Goal: Task Accomplishment & Management: Complete application form

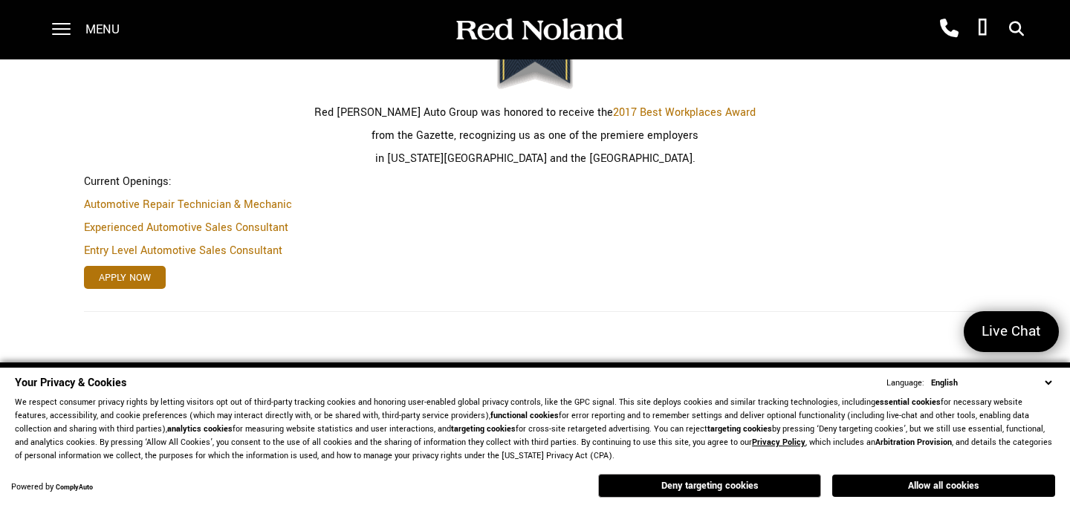
scroll to position [539, 0]
click at [874, 484] on button "Allow all cookies" at bounding box center [943, 486] width 223 height 22
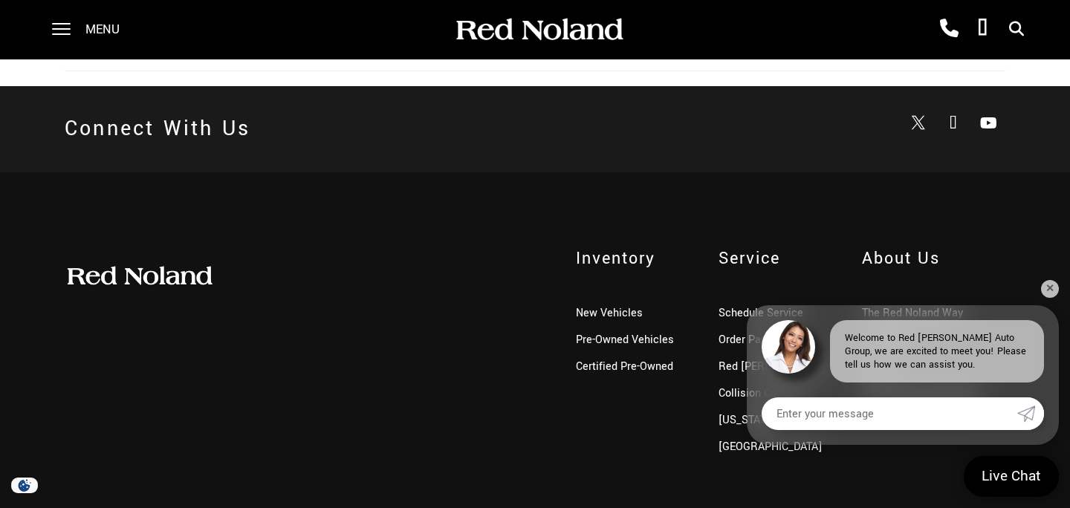
scroll to position [1387, 0]
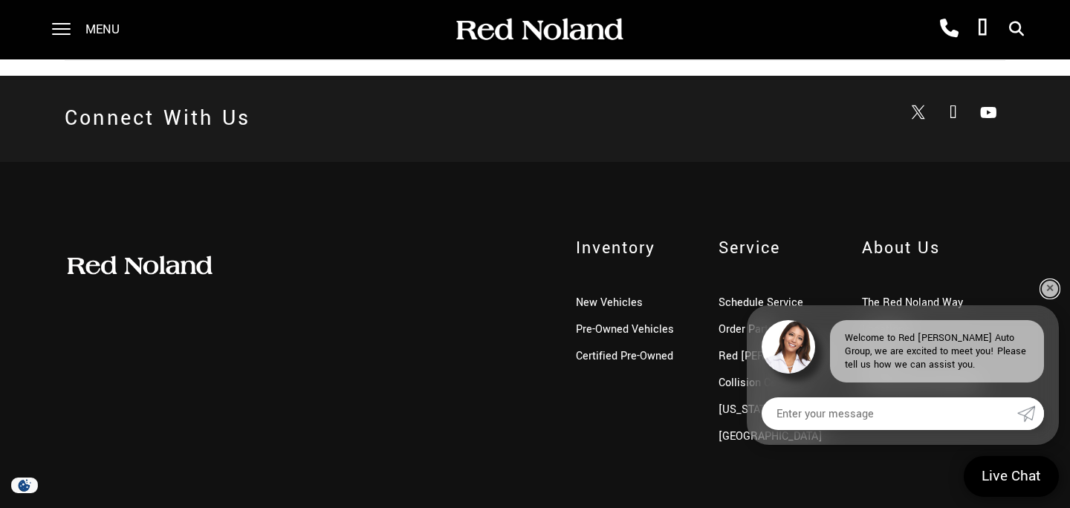
click at [1044, 289] on link "✕" at bounding box center [1050, 289] width 18 height 18
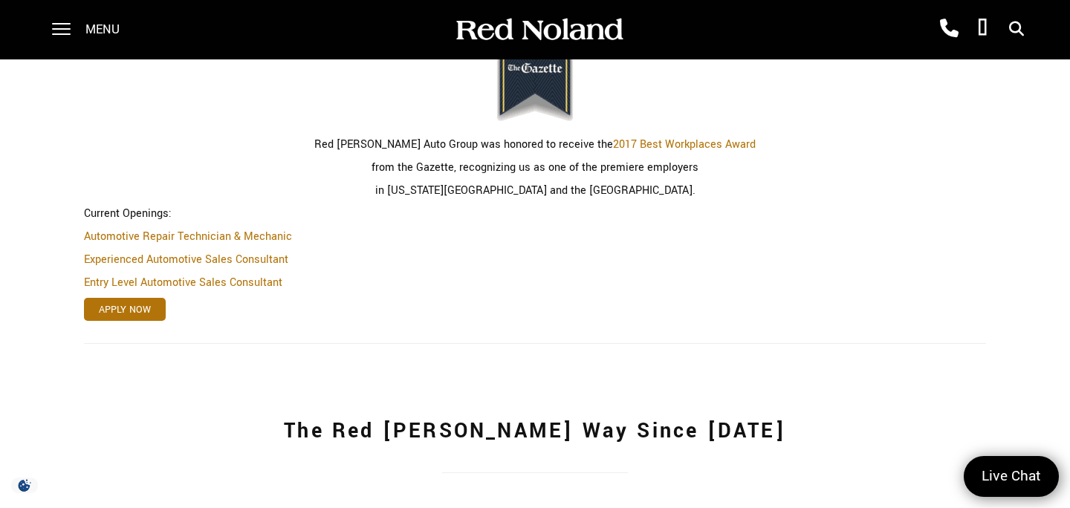
scroll to position [521, 0]
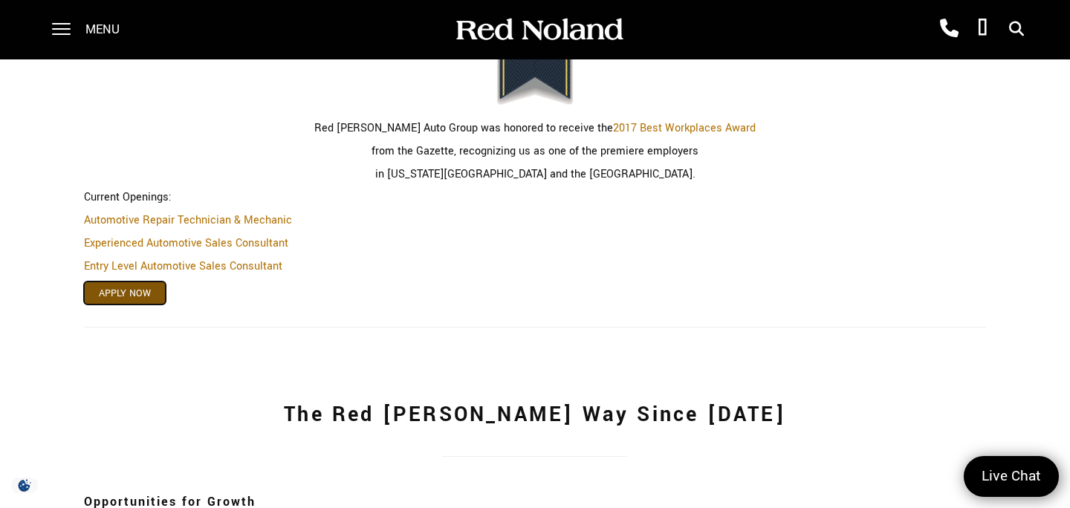
click at [134, 290] on link "Apply Now" at bounding box center [125, 293] width 82 height 23
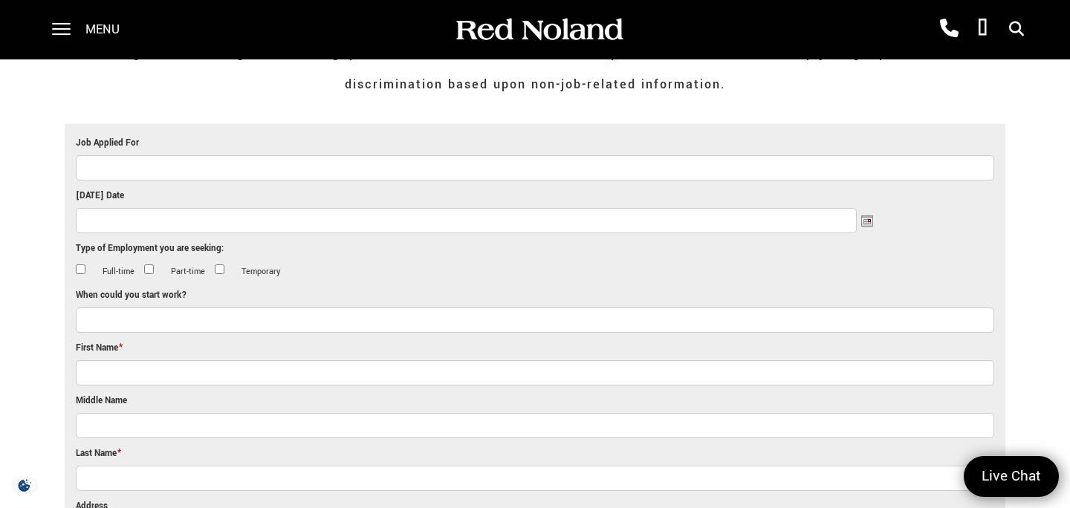
scroll to position [377, 0]
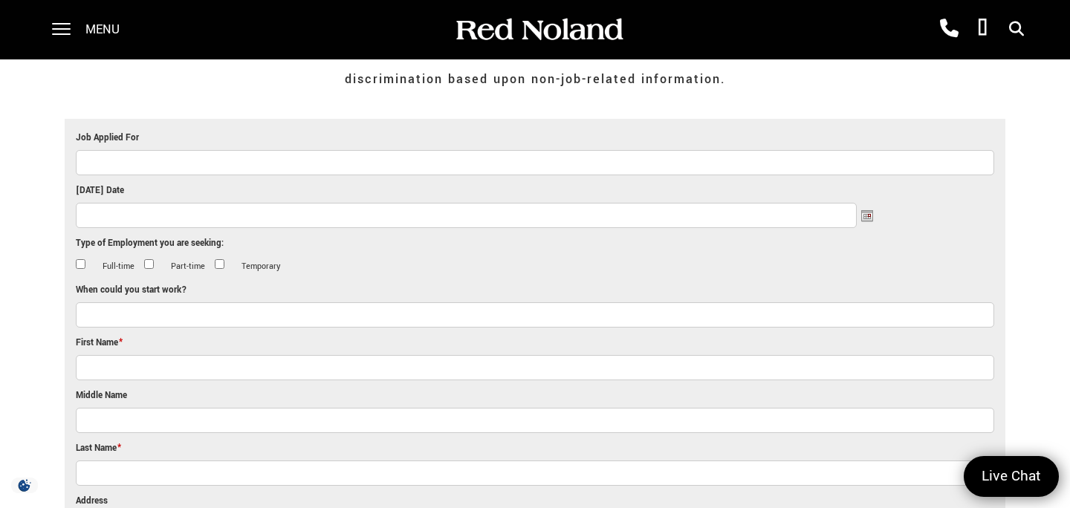
click at [139, 172] on input "Job Applied For" at bounding box center [535, 162] width 918 height 25
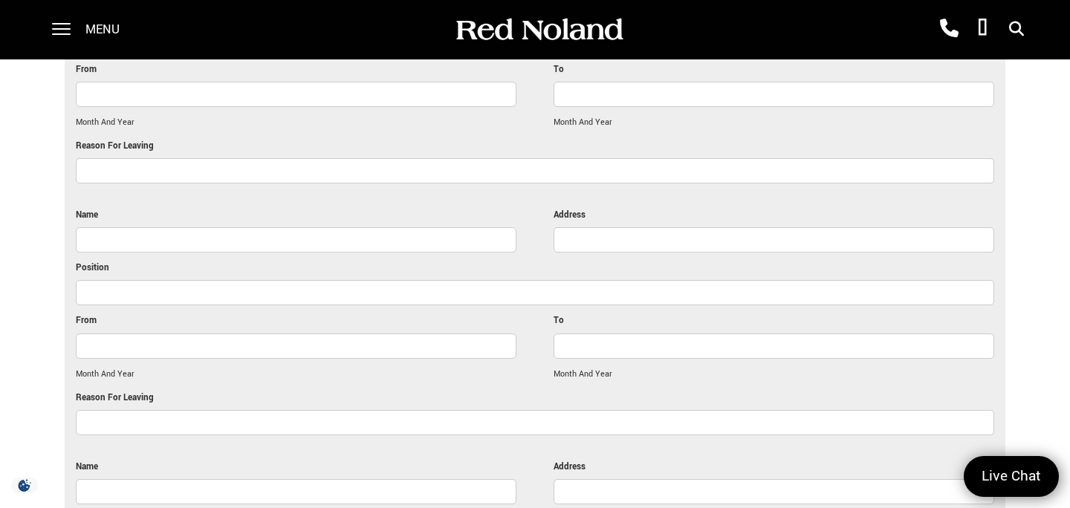
scroll to position [3246, 0]
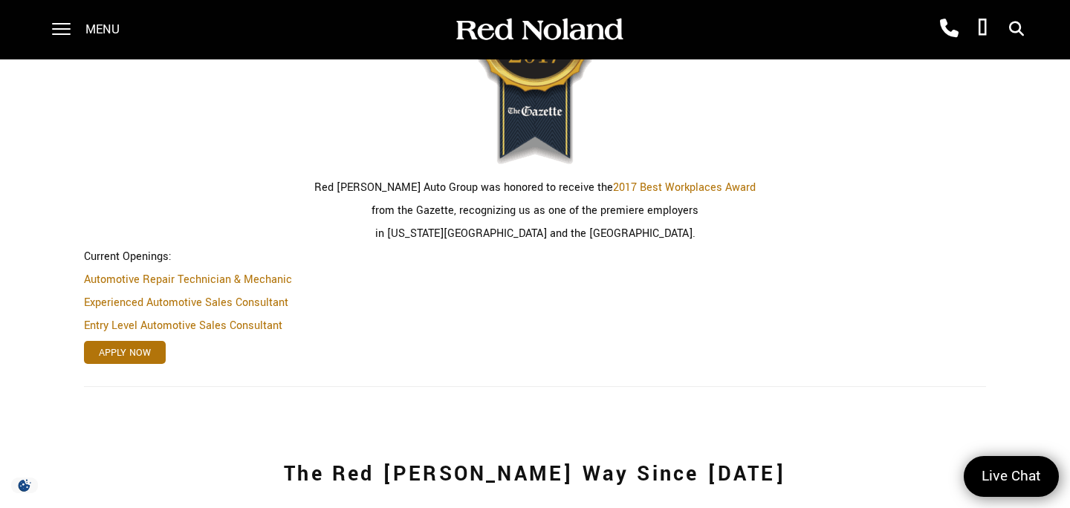
scroll to position [521, 0]
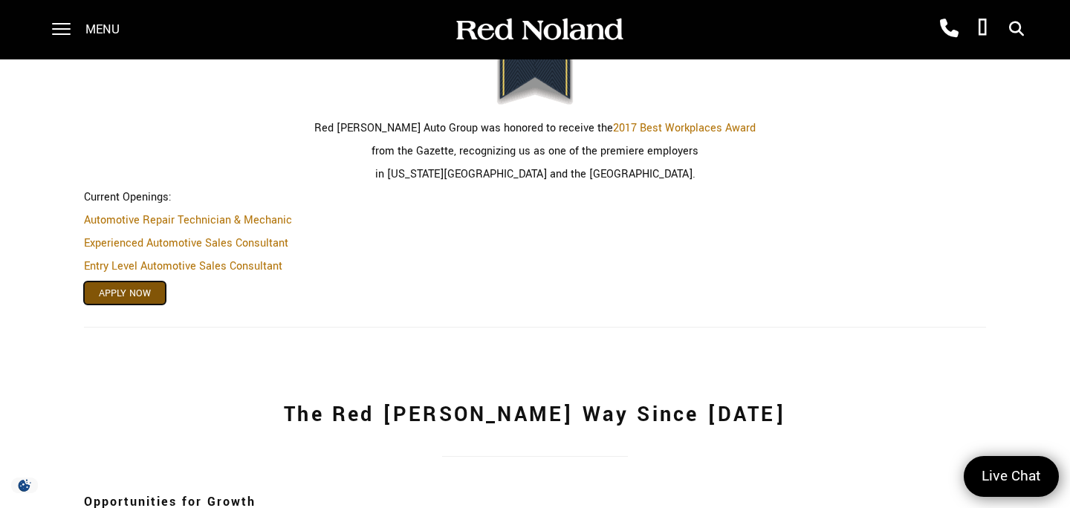
click at [125, 289] on link "Apply Now" at bounding box center [125, 293] width 82 height 23
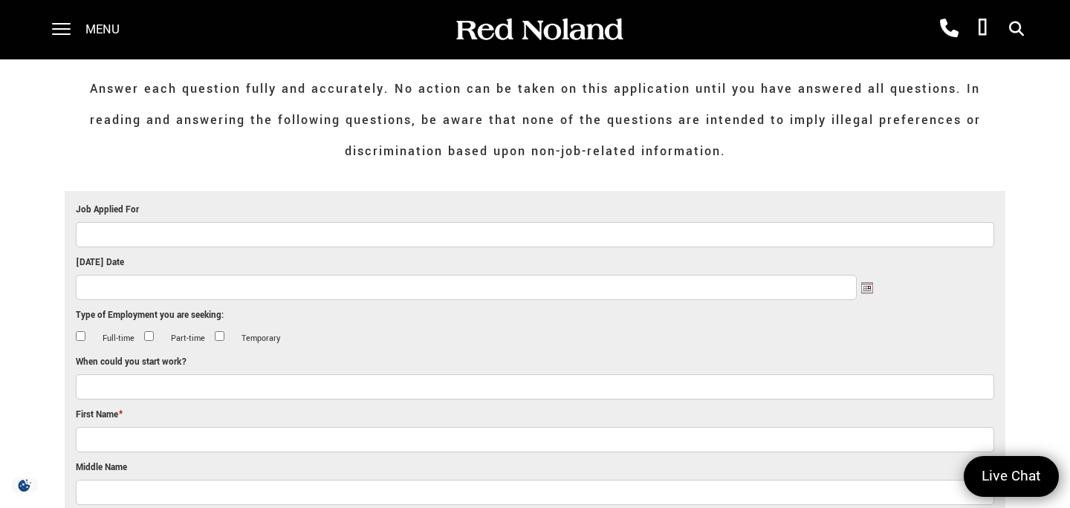
scroll to position [300, 0]
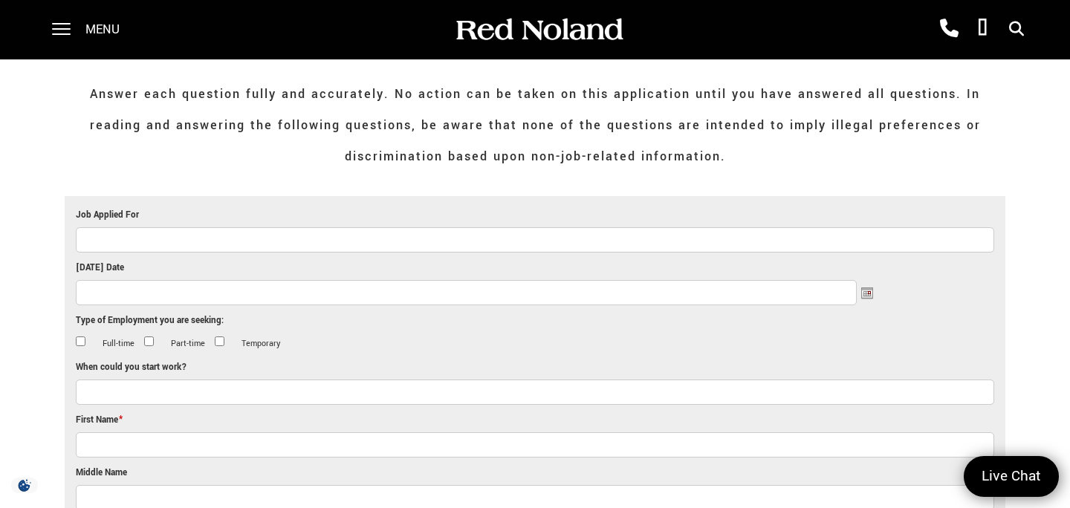
click at [160, 240] on input "Job Applied For" at bounding box center [535, 239] width 918 height 25
type input "Detailer"
click at [156, 284] on input "[DATE] Date" at bounding box center [466, 292] width 781 height 25
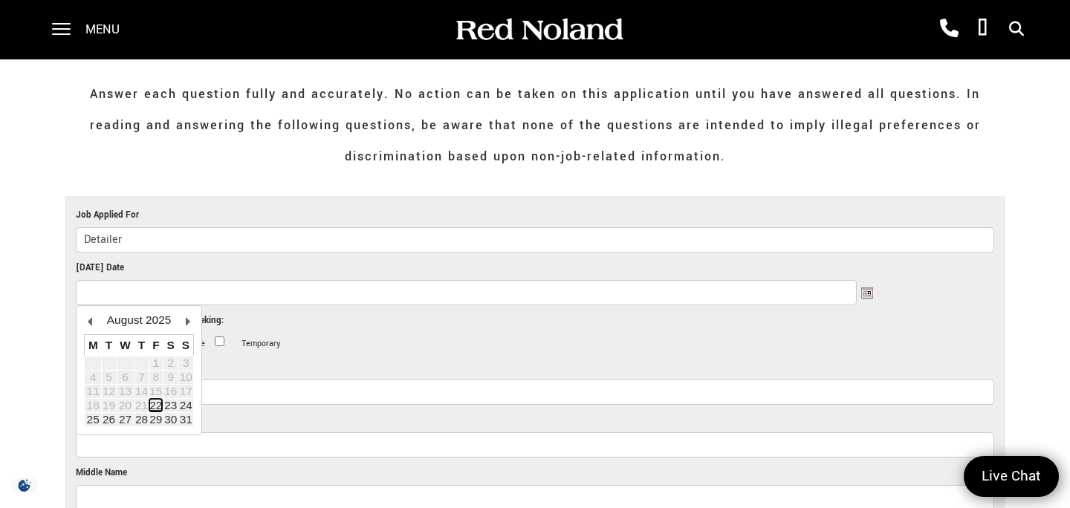
click at [161, 410] on link "22" at bounding box center [155, 405] width 13 height 13
type input "08/22/2025"
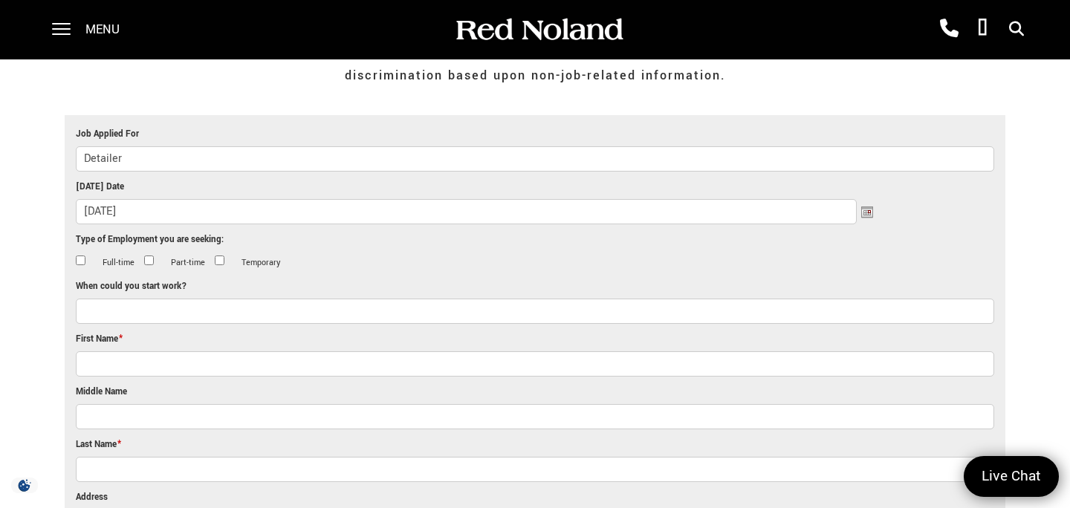
scroll to position [382, 0]
click at [83, 264] on li "Full-time" at bounding box center [106, 262] width 61 height 13
click at [83, 261] on input "Full-time" at bounding box center [81, 260] width 10 height 10
checkbox input "true"
click at [97, 308] on input "When could you start work?" at bounding box center [535, 310] width 918 height 25
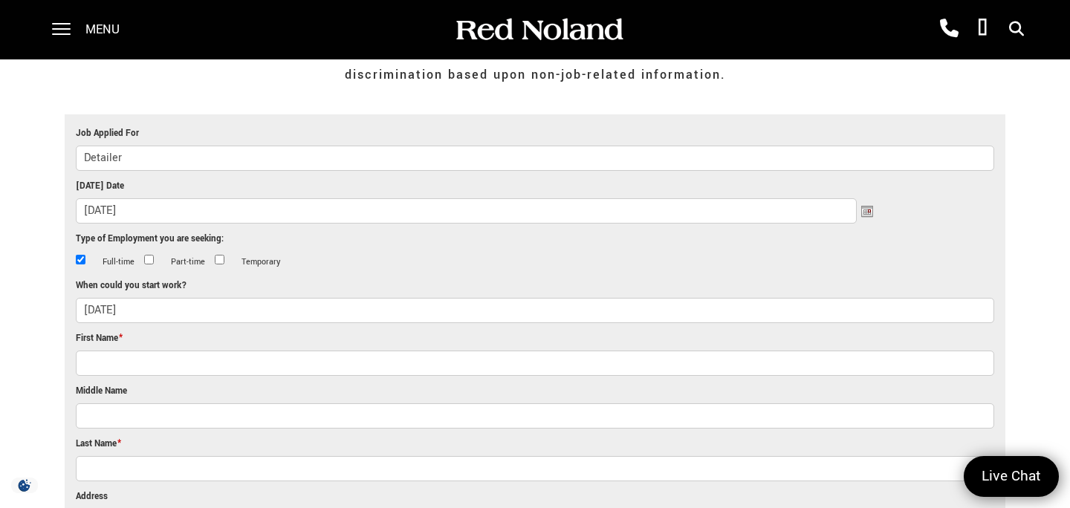
type input "09/02/2025"
click at [89, 364] on input "First Name *" at bounding box center [535, 363] width 918 height 25
click at [98, 360] on input "First Name *" at bounding box center [535, 363] width 918 height 25
type input "Izabel"
click at [94, 417] on input "Middle Name" at bounding box center [535, 415] width 918 height 25
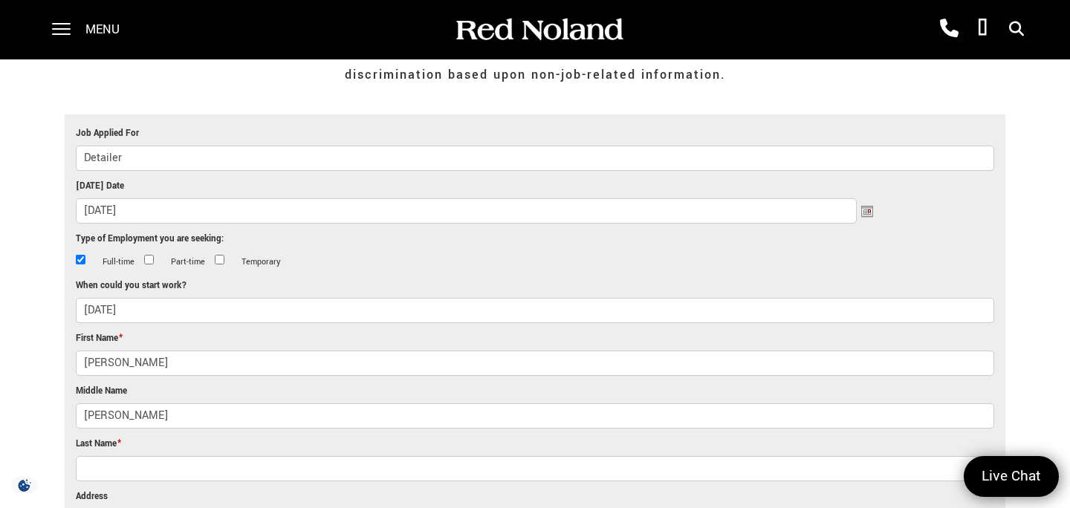
type input "Noemi"
click at [94, 461] on input "Last Name *" at bounding box center [535, 468] width 918 height 25
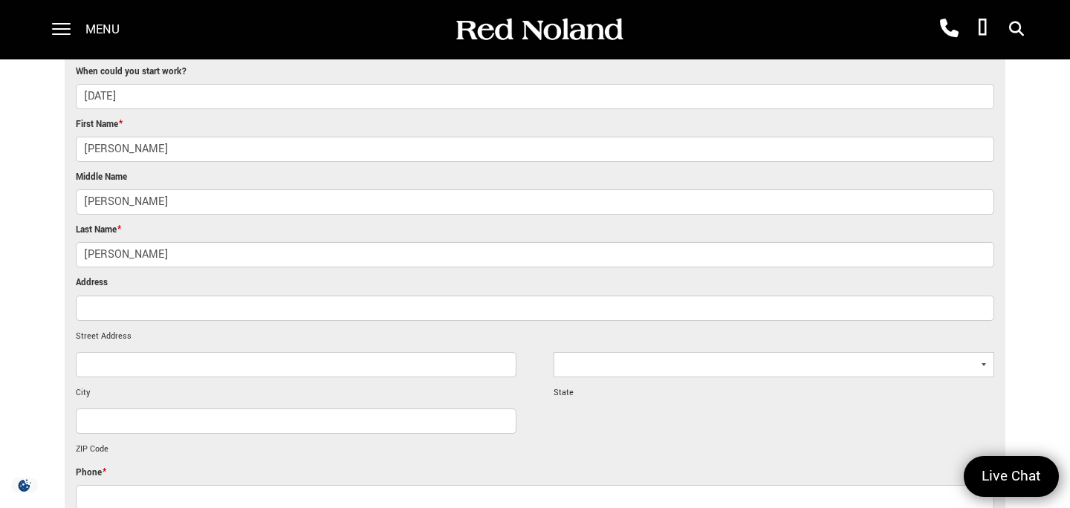
scroll to position [626, 0]
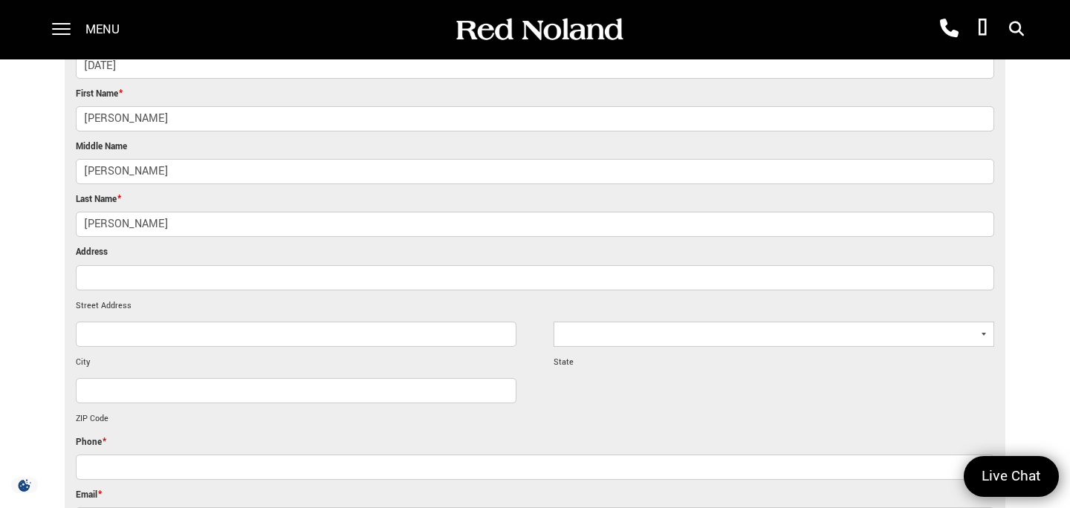
type input "Velasquez"
click at [98, 276] on input "Address" at bounding box center [535, 277] width 918 height 25
type input "1502 WoodPark Dr"
click at [100, 385] on input "ZIP Code" at bounding box center [296, 390] width 440 height 25
type input "Colorado Springs"
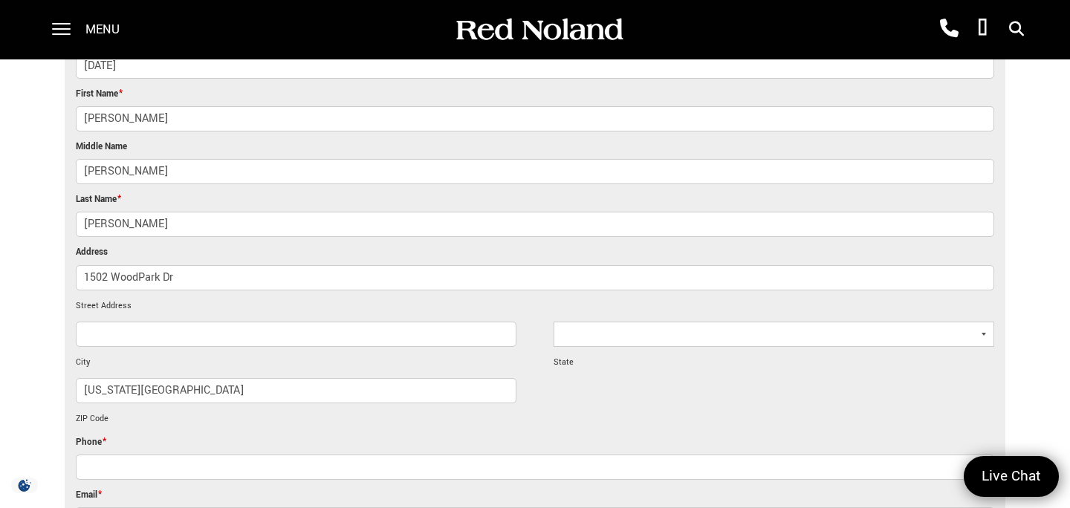
click at [573, 337] on select "Alabama Alaska Arizona Arkansas California Colorado Connecticut Delaware Distri…" at bounding box center [773, 334] width 440 height 25
select select "[US_STATE]"
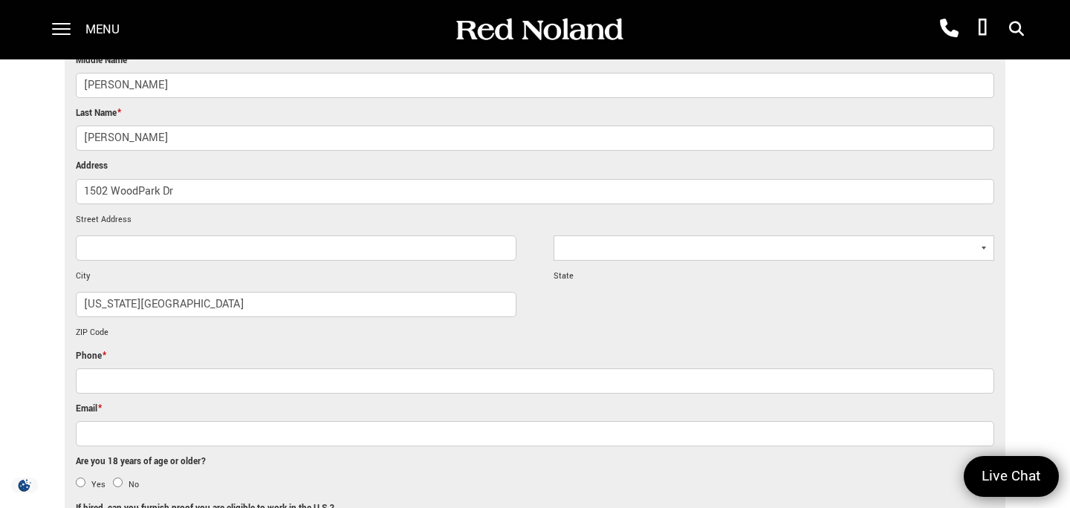
scroll to position [721, 0]
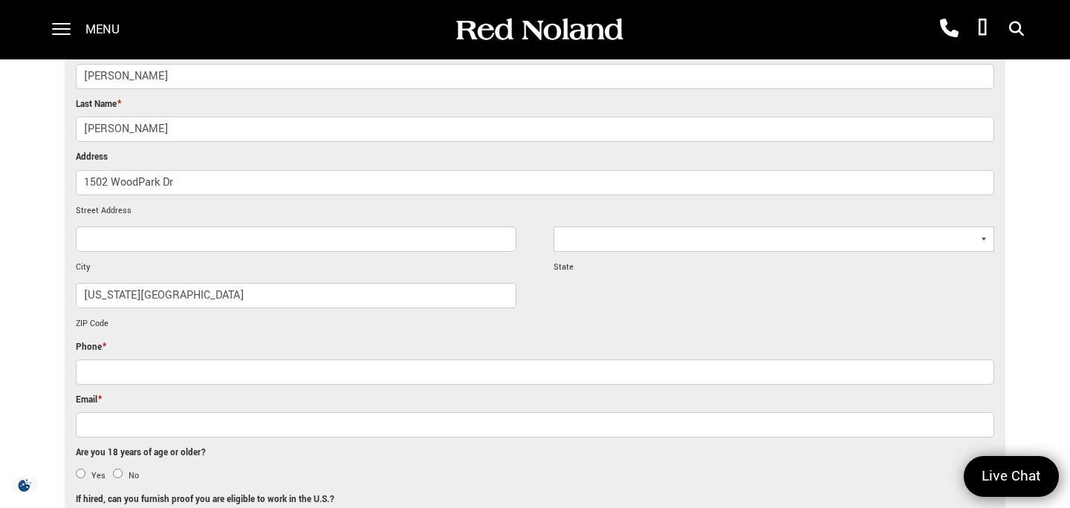
drag, startPoint x: 189, startPoint y: 293, endPoint x: 48, endPoint y: 293, distance: 141.1
click at [113, 233] on input "City" at bounding box center [296, 239] width 440 height 25
type input "Colorado Springs"
drag, startPoint x: 182, startPoint y: 304, endPoint x: 0, endPoint y: 304, distance: 182.0
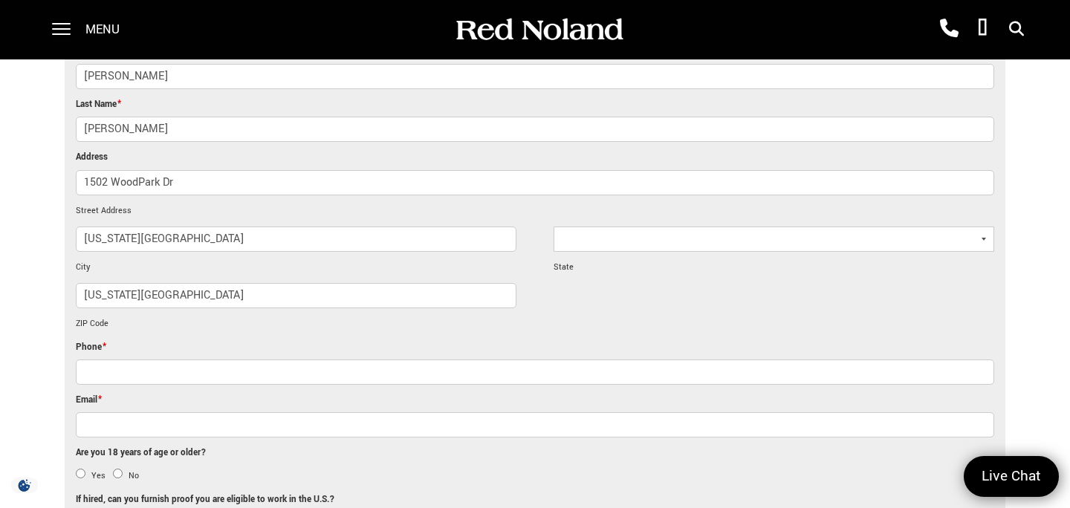
drag, startPoint x: 173, startPoint y: 297, endPoint x: 0, endPoint y: 280, distance: 173.9
type input "80951"
click at [113, 370] on input "(___) ___-____" at bounding box center [535, 372] width 918 height 25
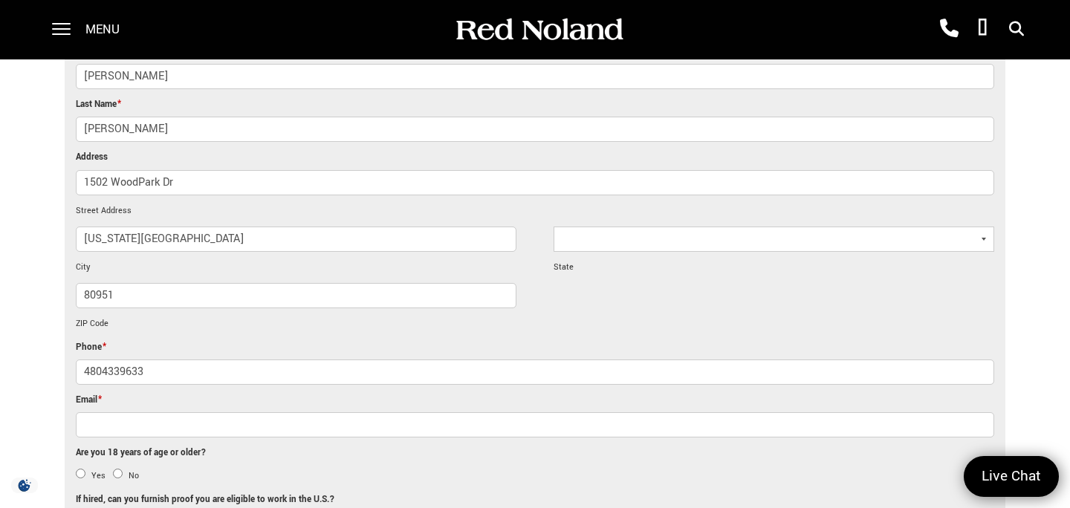
type input "(480) 433-9633"
type input "Izabelnvelasquez1906@gmail.com"
click at [216, 417] on input "Izabelnvelasquez1906@gmail.com" at bounding box center [535, 424] width 918 height 25
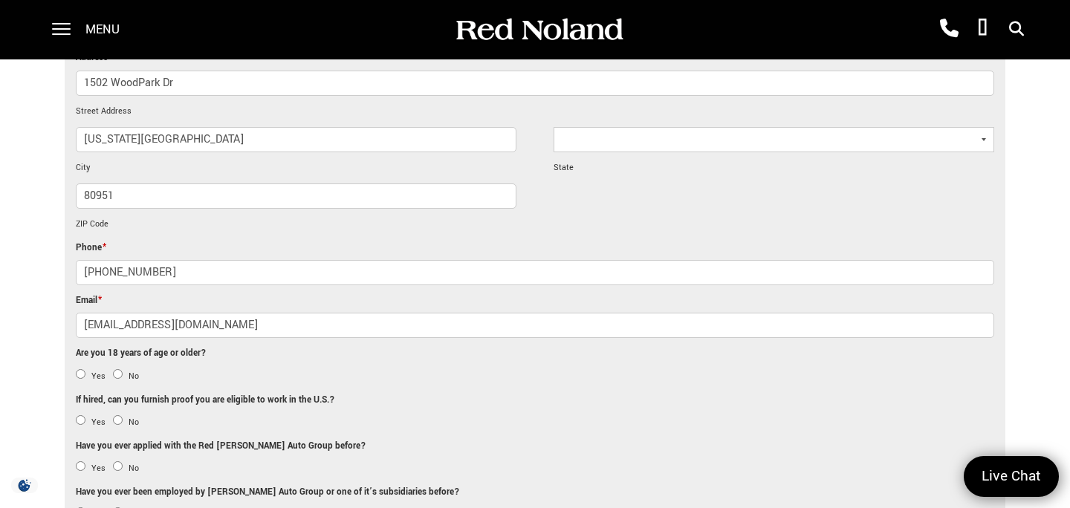
scroll to position [839, 0]
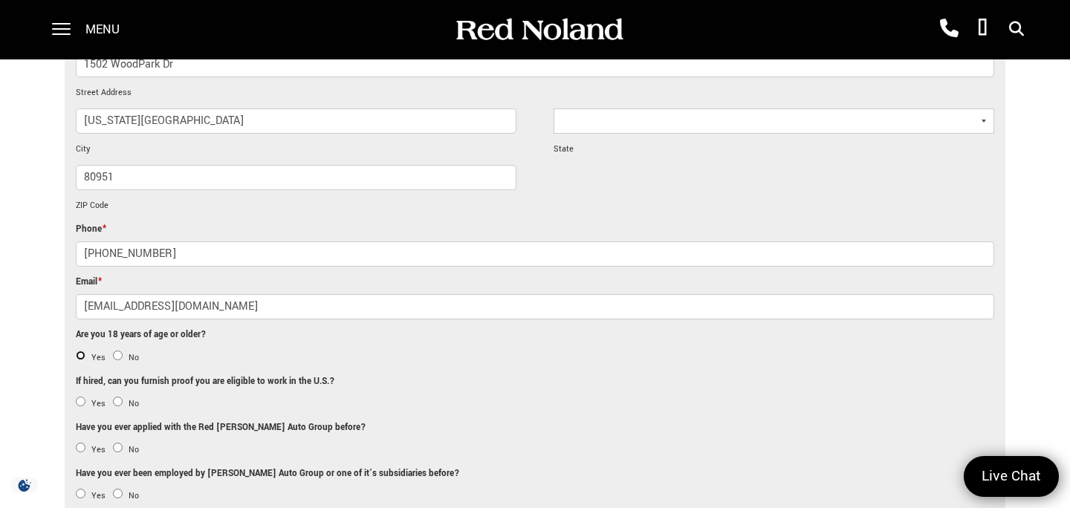
click at [77, 354] on input "Yes" at bounding box center [81, 356] width 10 height 10
radio input "true"
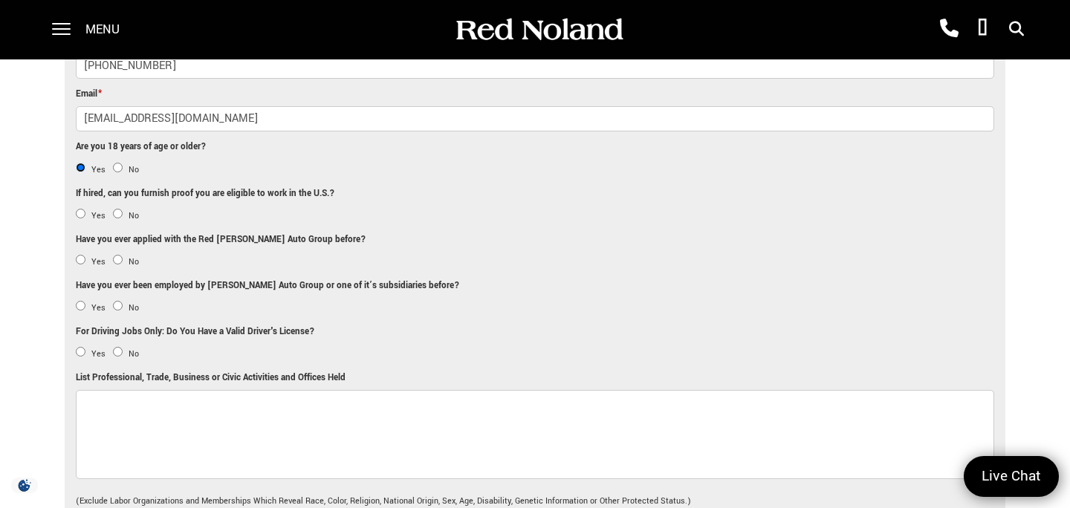
scroll to position [1030, 0]
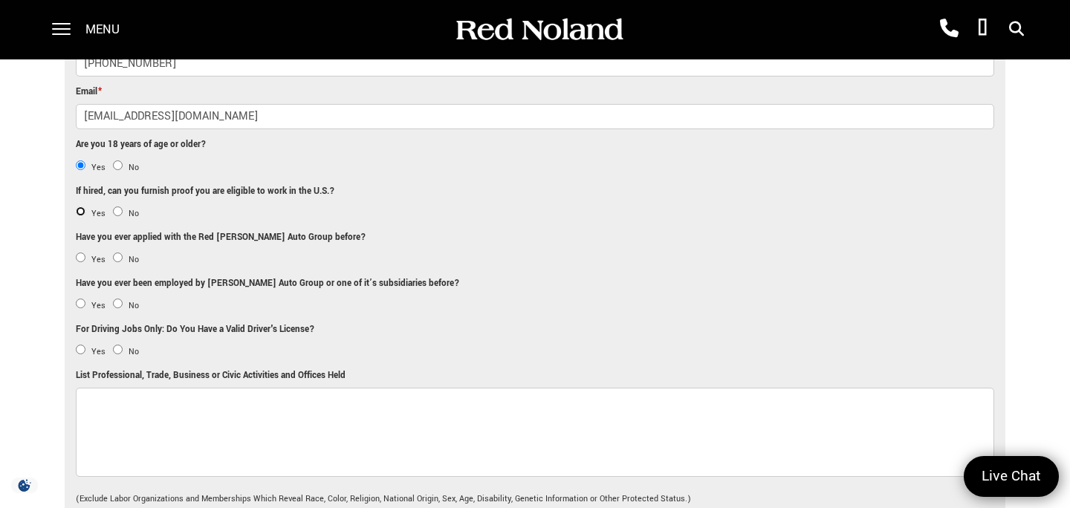
click at [79, 209] on input "Yes" at bounding box center [81, 212] width 10 height 10
radio input "true"
click at [120, 257] on input "No" at bounding box center [118, 258] width 10 height 10
radio input "true"
click at [117, 299] on input "No" at bounding box center [118, 304] width 10 height 10
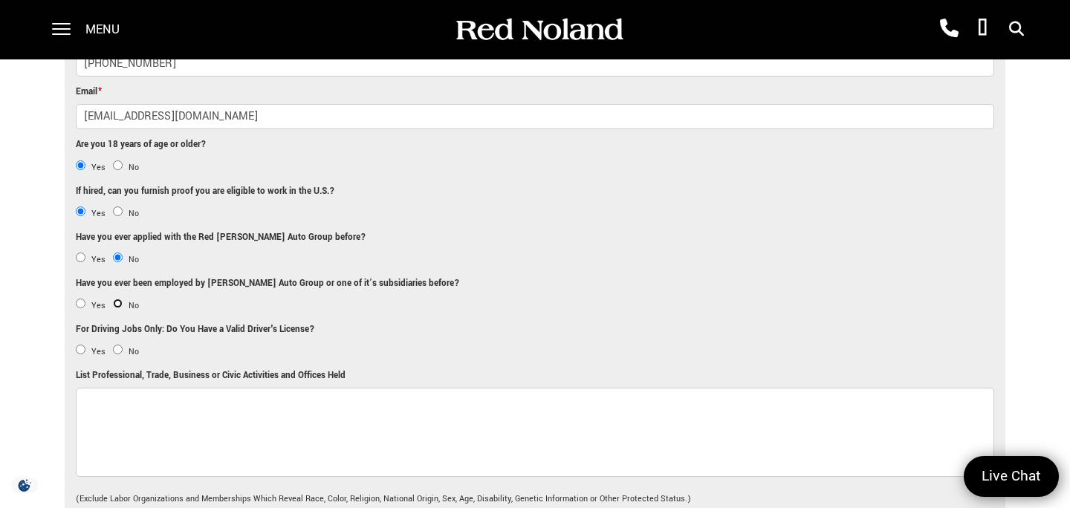
radio input "true"
click at [82, 351] on input "Yes" at bounding box center [81, 350] width 10 height 10
radio input "true"
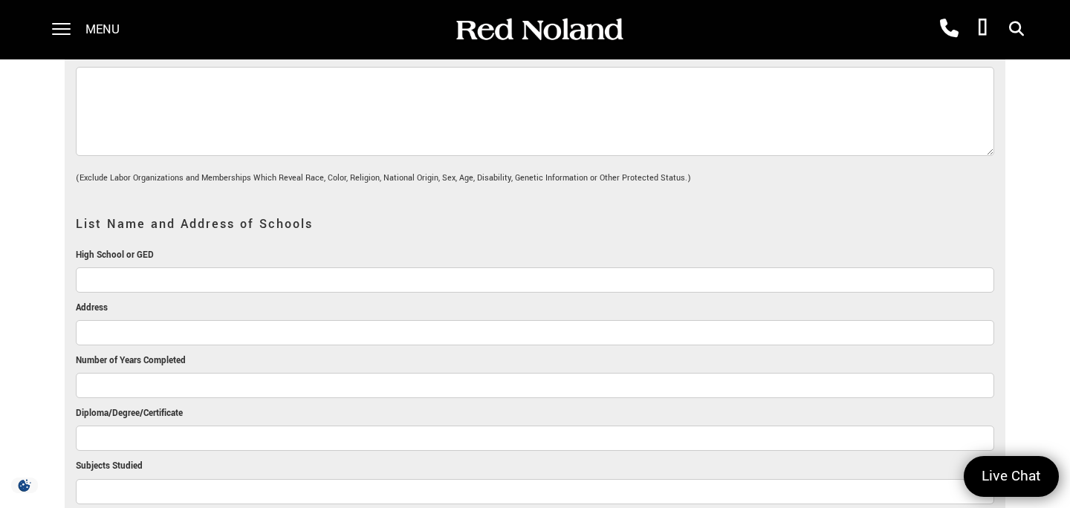
scroll to position [1354, 0]
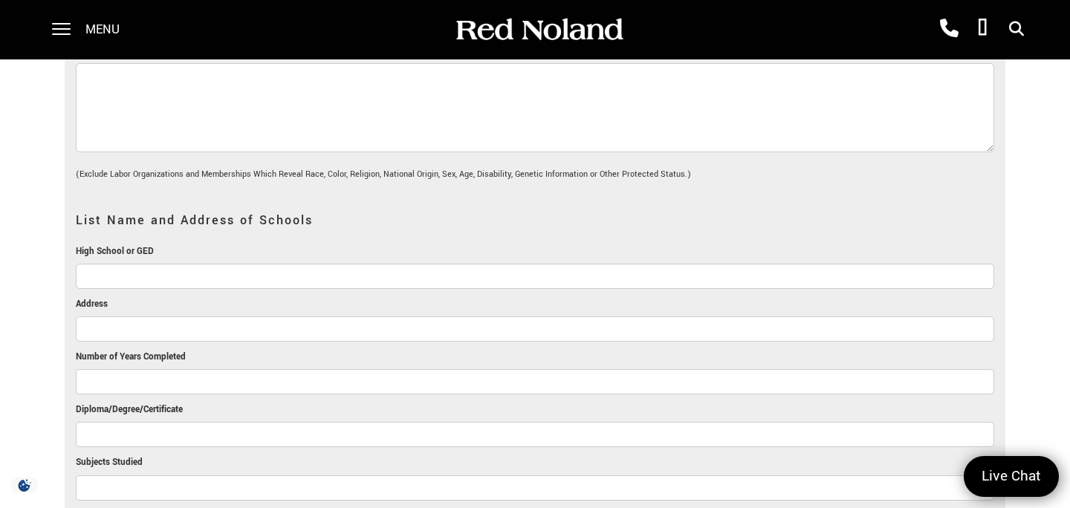
click at [112, 276] on input "High School or GED" at bounding box center [535, 276] width 918 height 25
type input "Wasson High School"
click at [188, 336] on input "Address" at bounding box center [535, 328] width 918 height 25
paste input "2115 Afton Way,"
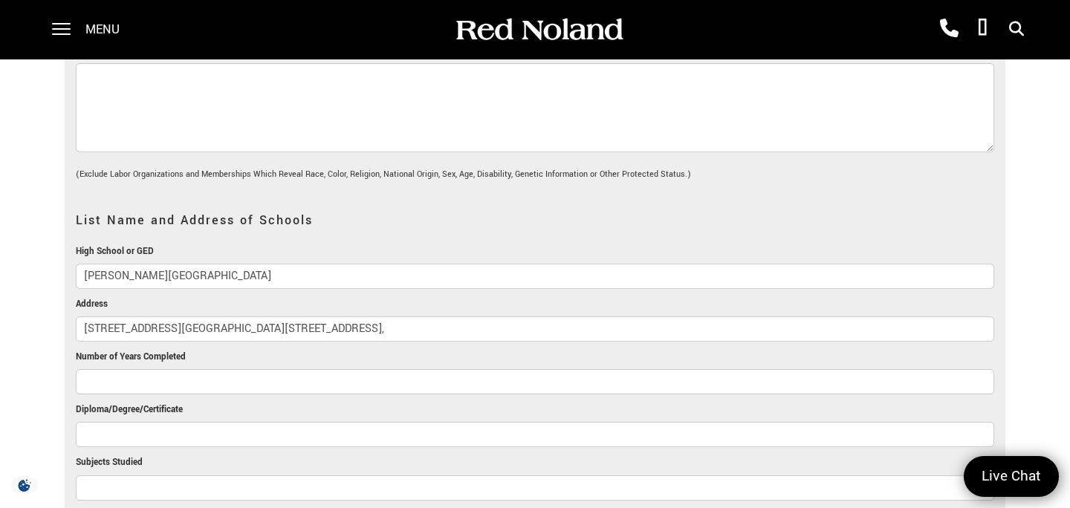
drag, startPoint x: 256, startPoint y: 320, endPoint x: 165, endPoint y: 319, distance: 91.4
click at [165, 319] on input "2115 Afton Way 2115 Afton Way," at bounding box center [535, 328] width 918 height 25
paste input "Colorado Springs, CO 80909"
type input "2115 Afton Way Colorado Springs, CO 80909"
click at [247, 384] on input "Number of Years Completed" at bounding box center [535, 381] width 918 height 25
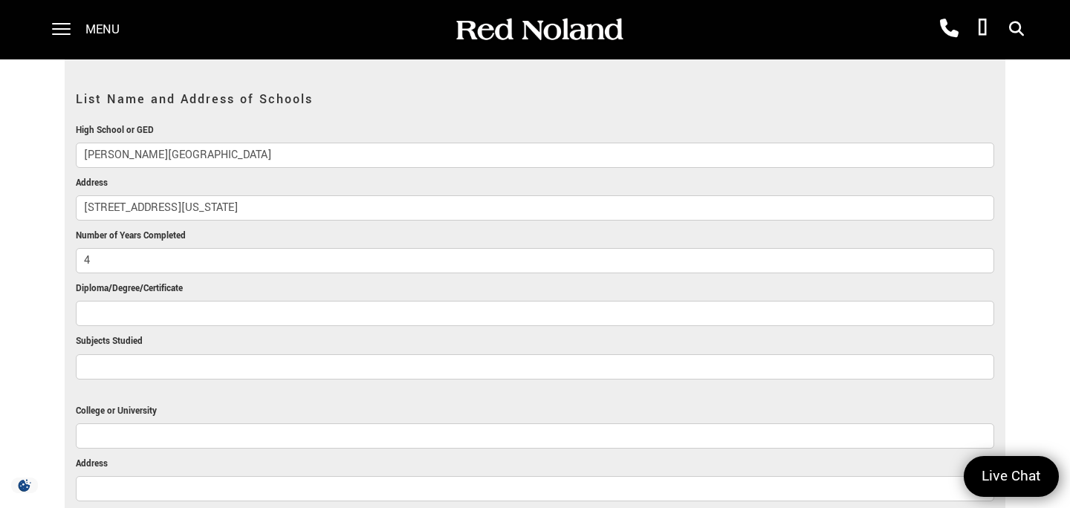
scroll to position [1489, 0]
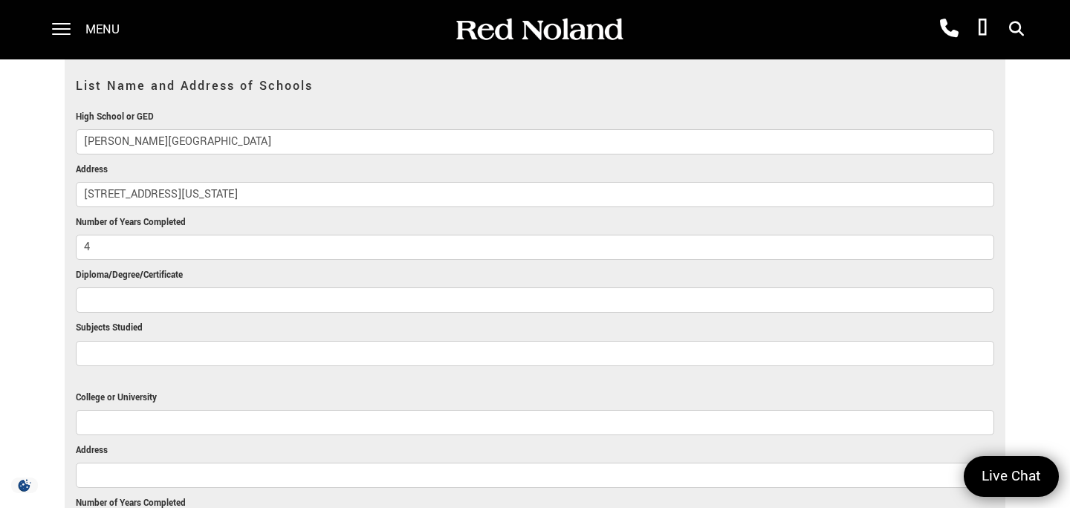
type input "4"
click at [211, 299] on input "Diploma/Degree/Certificate" at bounding box center [535, 299] width 918 height 25
type input "High School Diploma"
click at [175, 347] on input "Subjects Studied" at bounding box center [535, 353] width 918 height 25
type input "N/A"
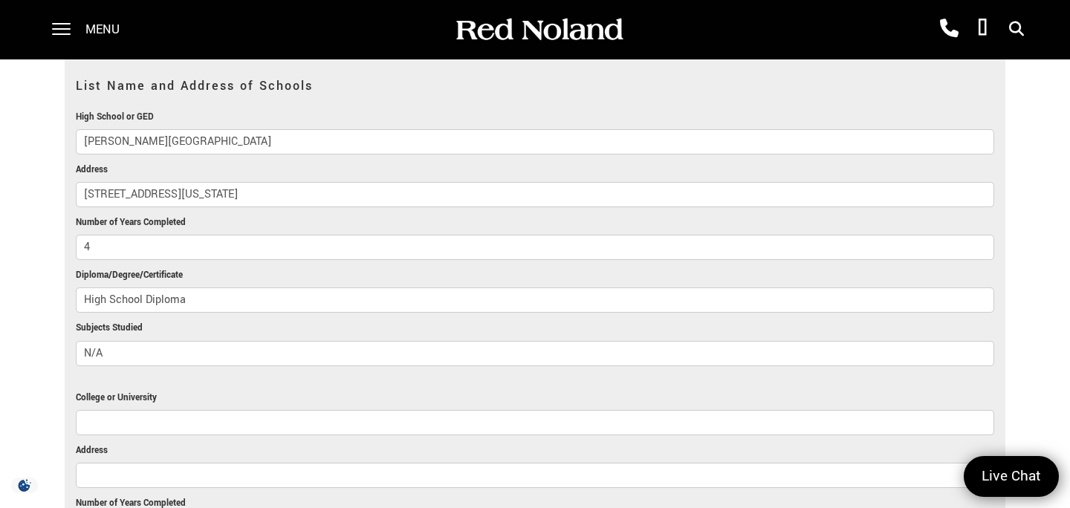
click at [128, 418] on input "College or University" at bounding box center [535, 422] width 918 height 25
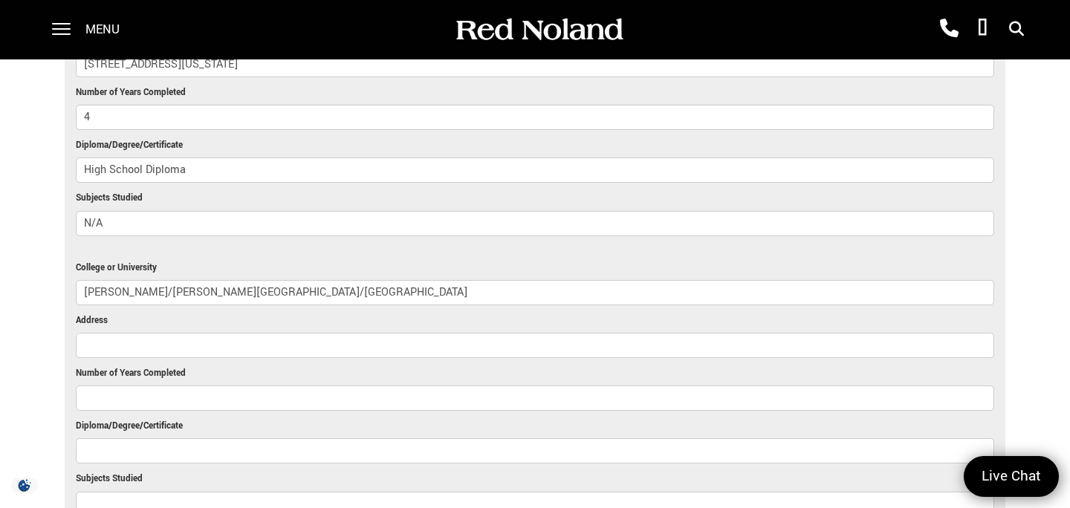
scroll to position [1674, 0]
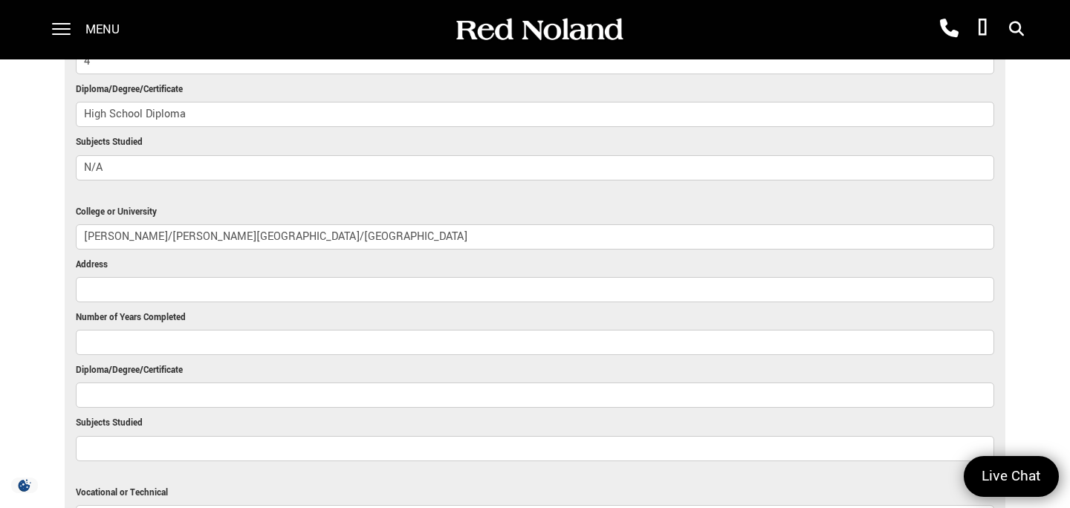
type input "Chandler/Gilbert Community College/ASU"
click at [204, 285] on input "Address" at bounding box center [535, 289] width 918 height 25
paste input "2626 E Pecos Rd, Chandler, AZ 85225"
paste input "1151 S Forest Ave, Tempe, AZ"
type input "2626 E Pecos Rd, Chandler, AZ 85225 and 1151 S Forest Ave, Tempe, AZ"
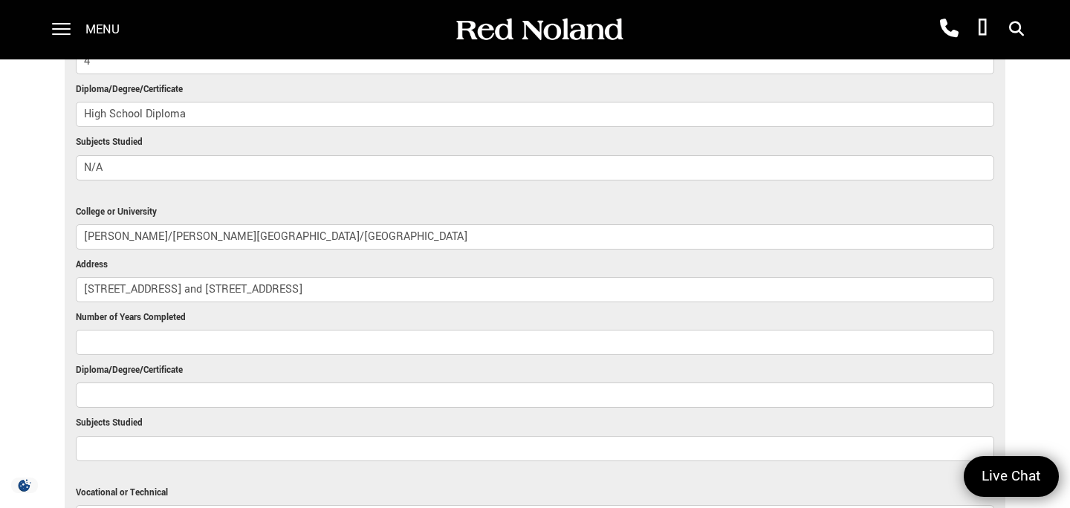
click at [218, 330] on input "Number of Years Completed" at bounding box center [535, 342] width 918 height 25
type input "2 1/2"
click at [149, 383] on input "Diploma/Degree/Certificate" at bounding box center [535, 395] width 918 height 25
type input "Bachelors"
click at [111, 452] on input "Subjects Studied" at bounding box center [535, 448] width 918 height 25
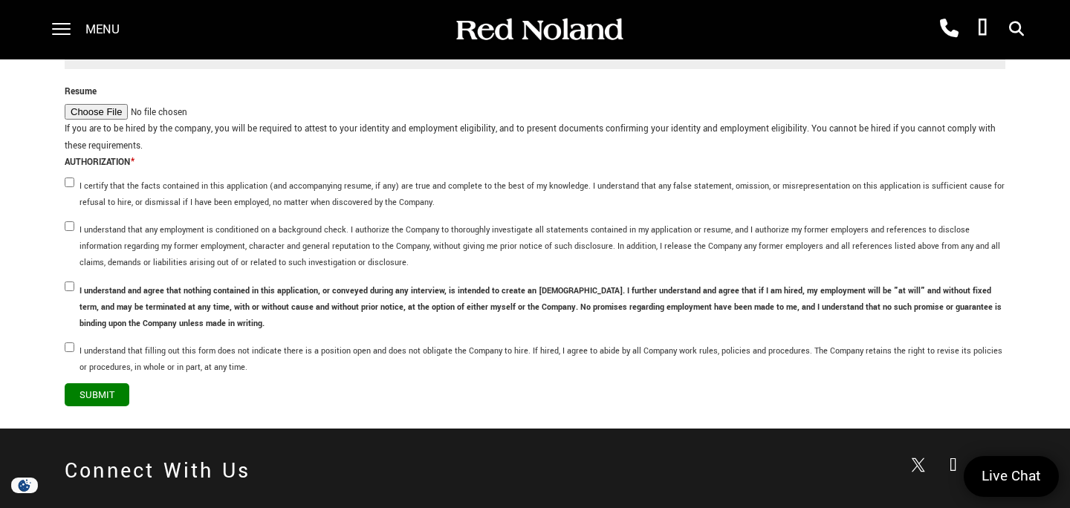
scroll to position [4181, 0]
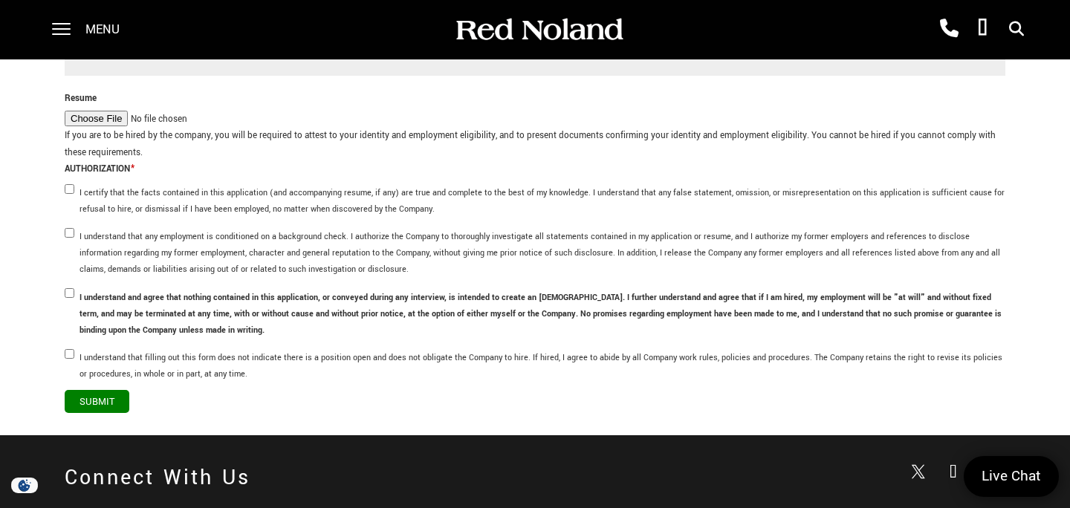
type input "Mechanical Engineering"
click at [97, 113] on input "Resume" at bounding box center [153, 119] width 177 height 17
type input "C:\fakepath\Resume.pdf"
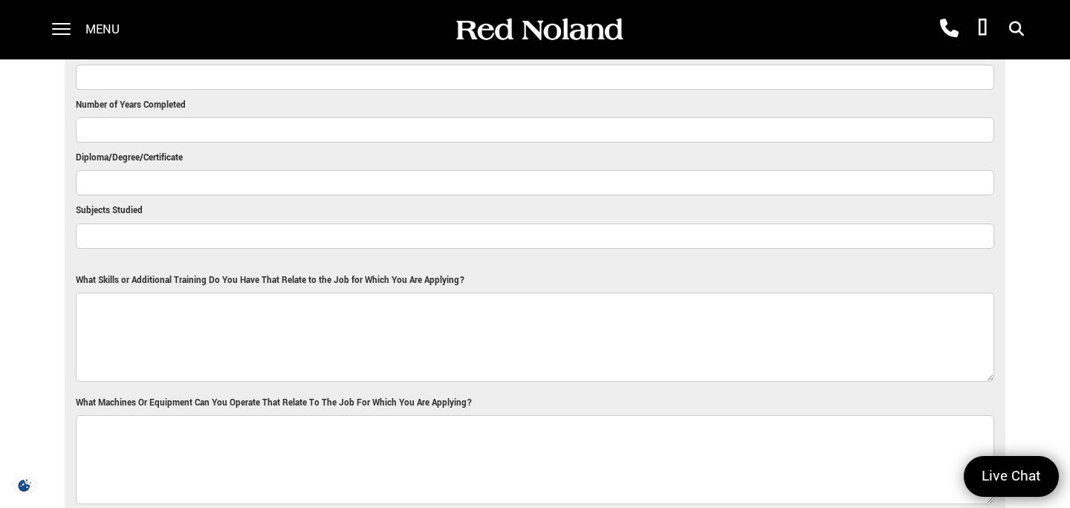
scroll to position [2169, 0]
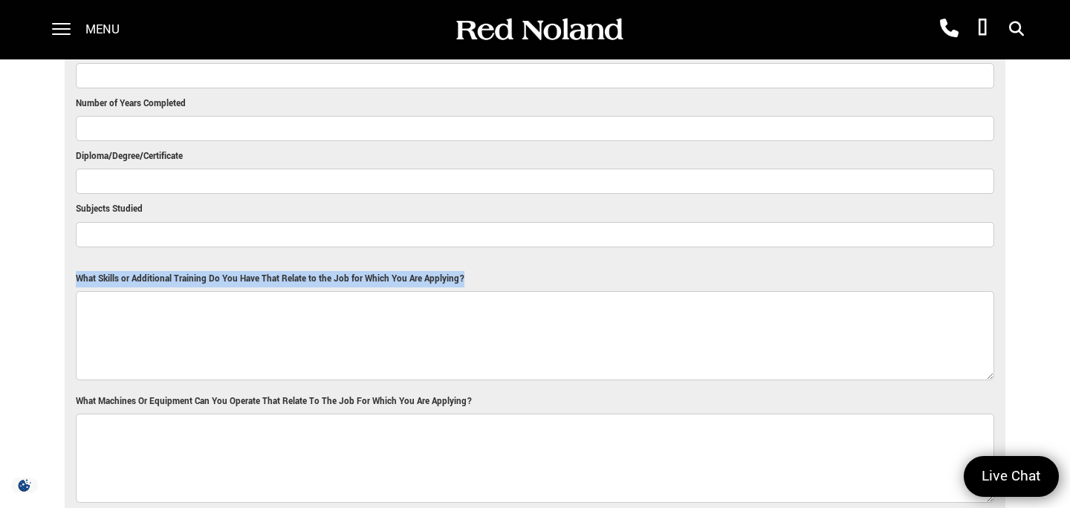
drag, startPoint x: 74, startPoint y: 271, endPoint x: 475, endPoint y: 279, distance: 401.9
copy label "What Skills or Additional Training Do You Have That Relate to the Job for Which…"
click at [212, 315] on textarea "What Skills or Additional Training Do You Have That Relate to the Job for Which…" at bounding box center [535, 335] width 918 height 89
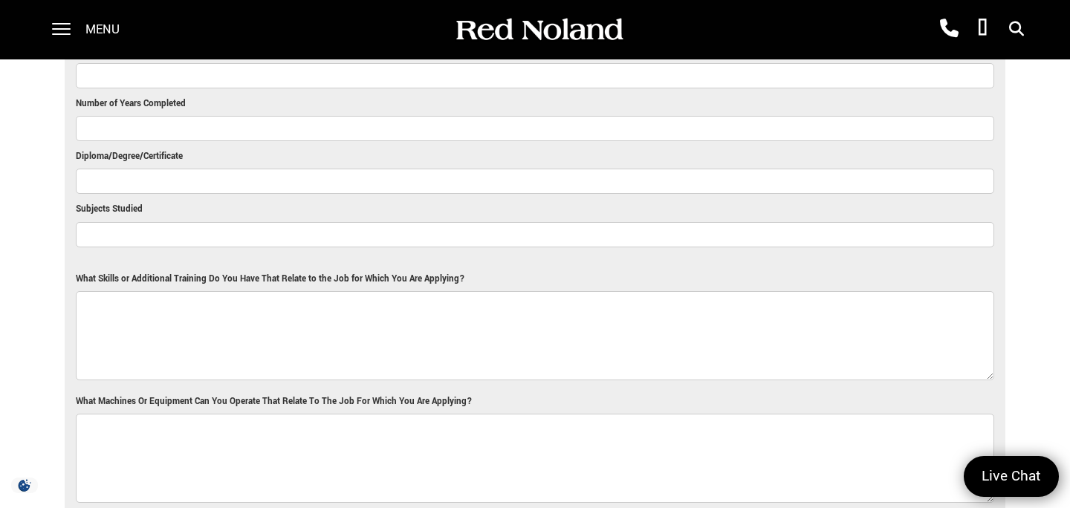
paste textarea "I have strong experience maintaining clean and organized environments through p…"
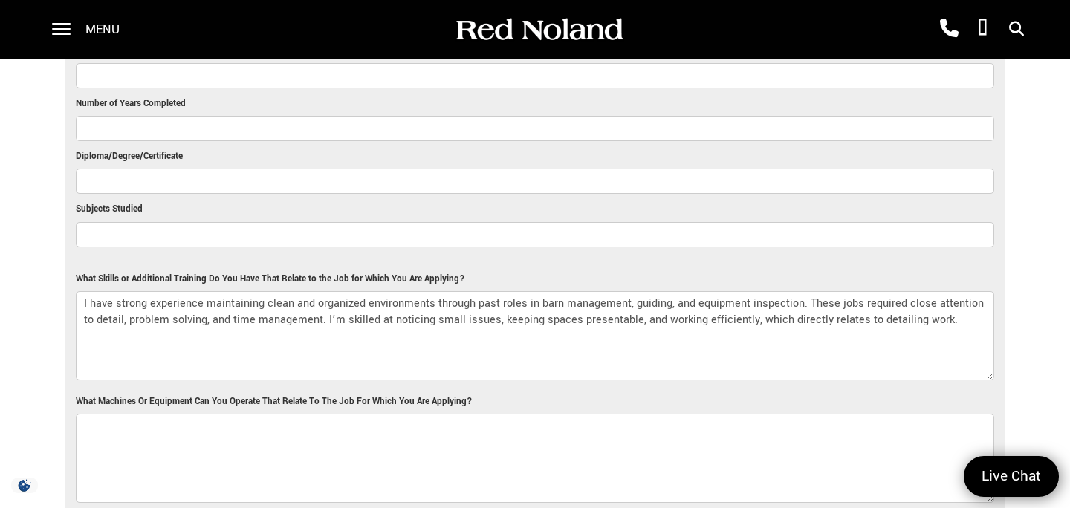
click at [196, 319] on textarea "I have strong experience maintaining clean and organized environments through p…" at bounding box center [535, 335] width 918 height 89
click at [234, 339] on textarea "I have strong experience maintaining clean and organized environments through p…" at bounding box center [535, 335] width 918 height 89
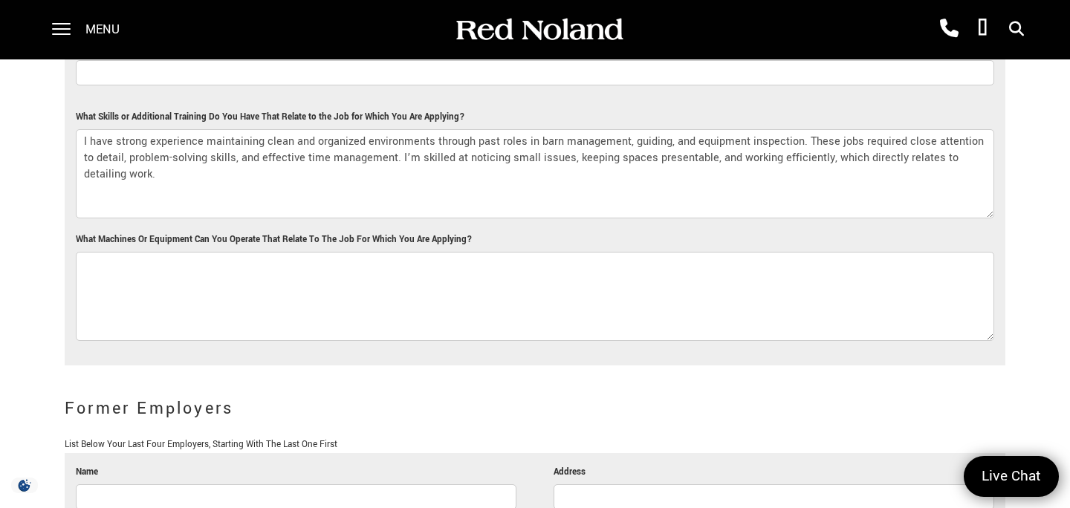
scroll to position [2336, 0]
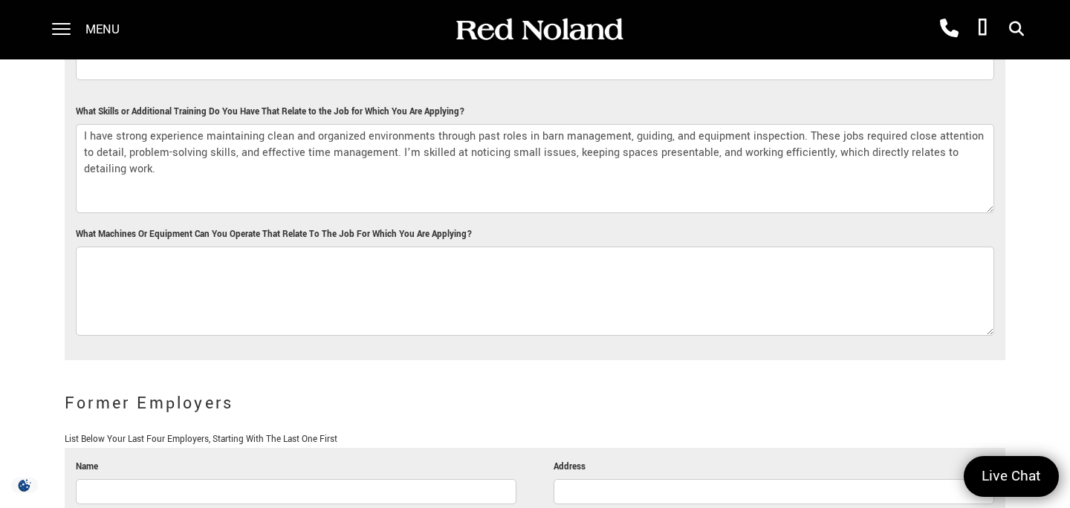
type textarea "I have strong experience maintaining clean and organized environments through p…"
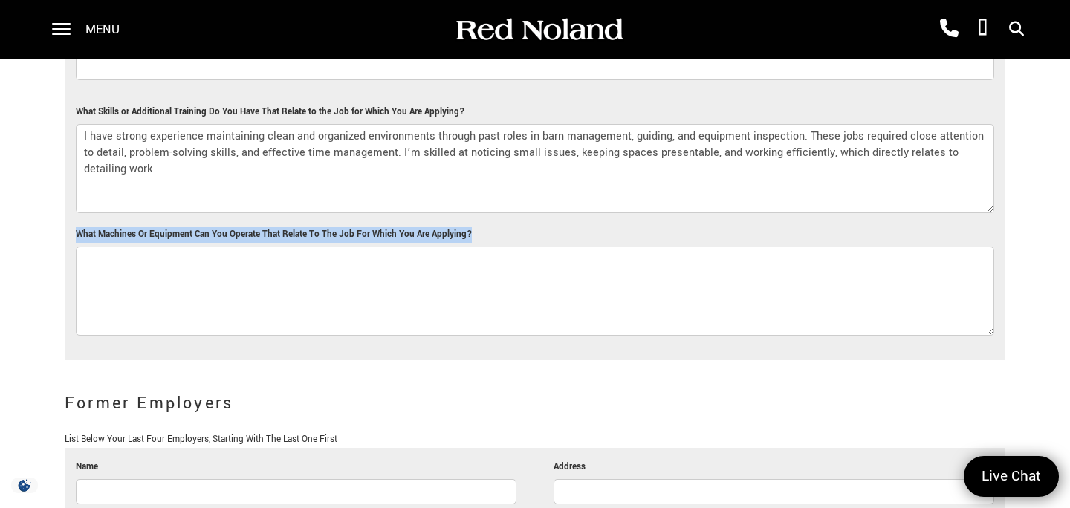
drag, startPoint x: 491, startPoint y: 233, endPoint x: 73, endPoint y: 231, distance: 418.2
copy label "What Machines Or Equipment Can You Operate That Relate To The Job For Which You…"
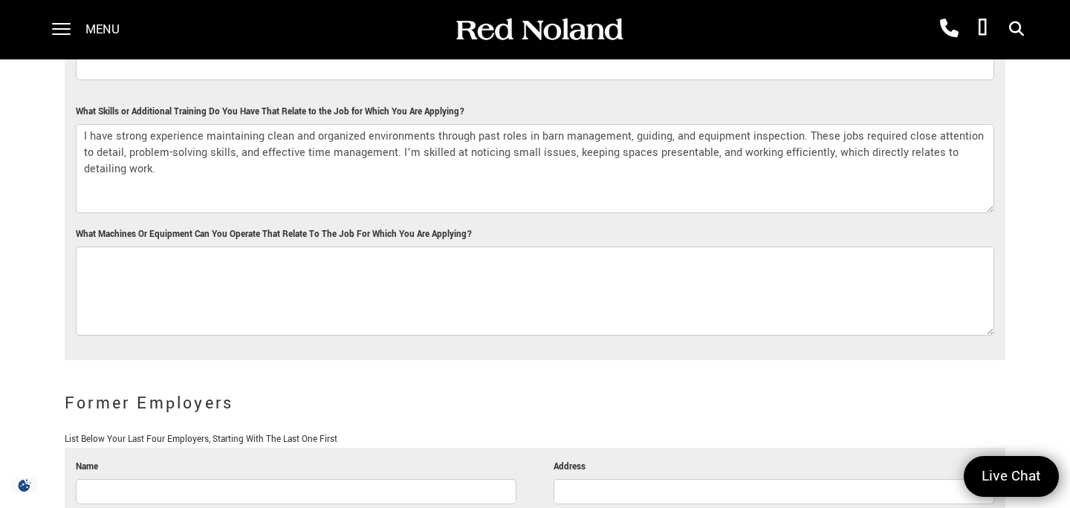
click at [216, 270] on textarea "What Machines Or Equipment Can You Operate That Relate To The Job For Which You…" at bounding box center [535, 291] width 918 height 89
paste textarea "I have experience using and maintaining cleaning and maintenance equipment. I c…"
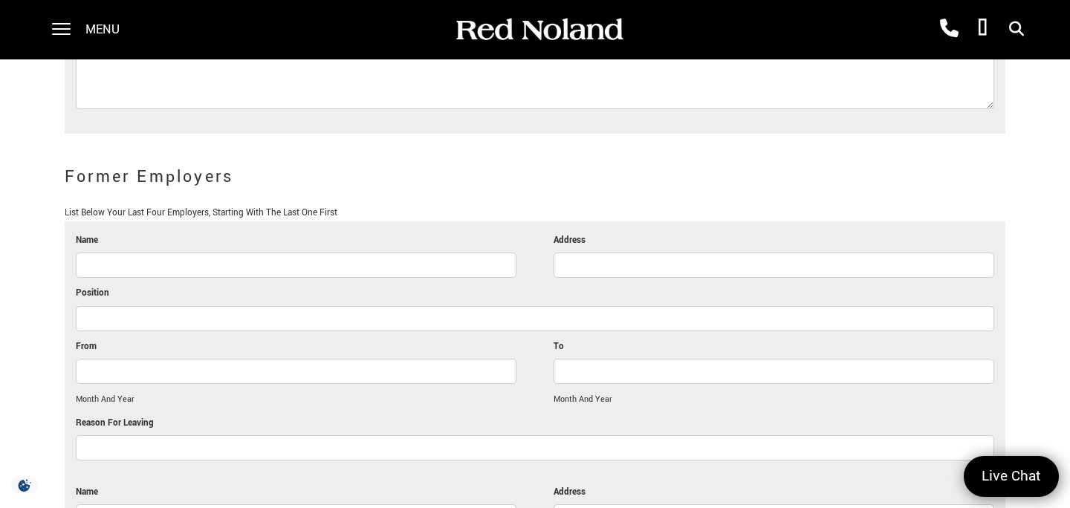
scroll to position [2567, 0]
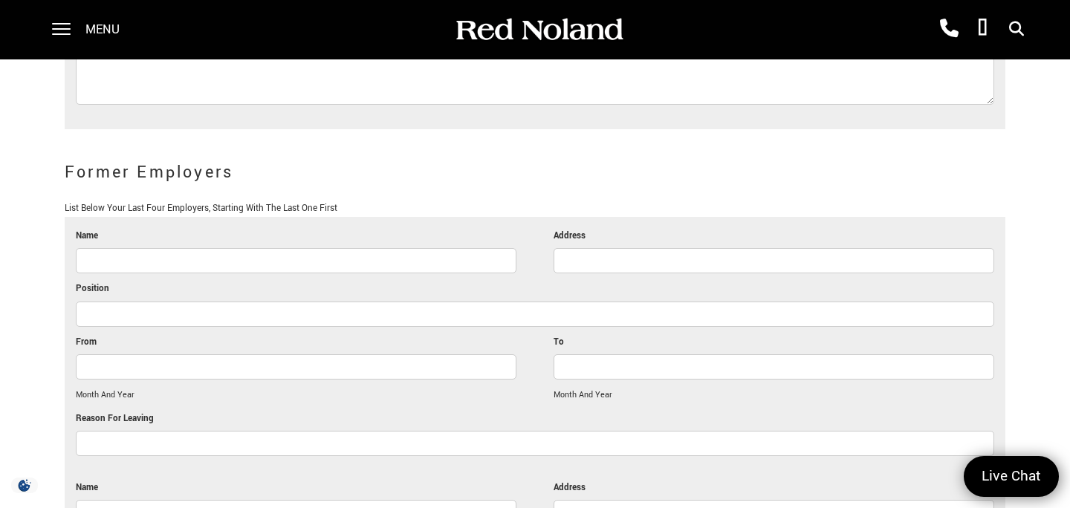
type textarea "I have experience using and maintaining cleaning and maintenance equipment. I c…"
click at [295, 265] on input "Name" at bounding box center [296, 260] width 440 height 25
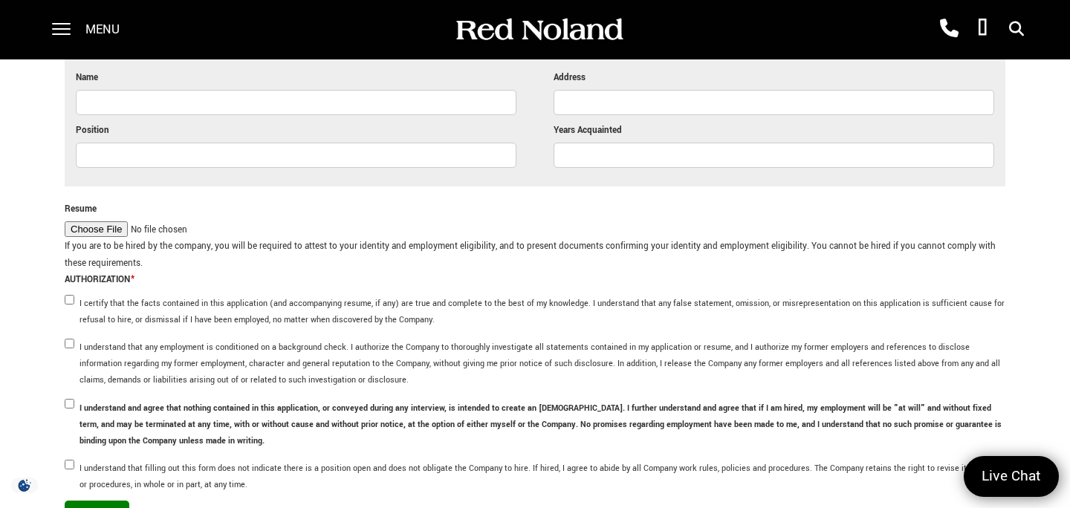
scroll to position [4063, 0]
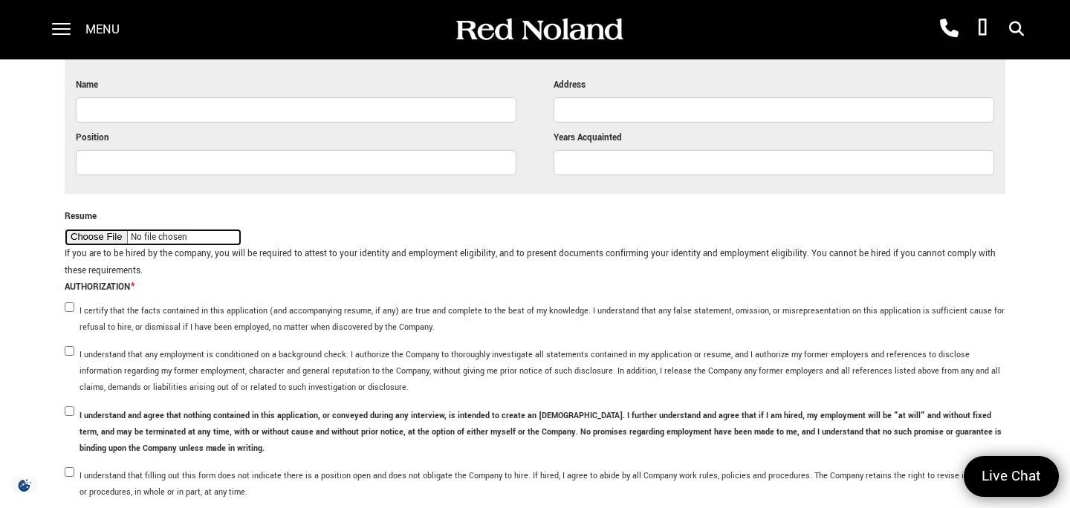
click at [120, 236] on input "Resume" at bounding box center [153, 237] width 177 height 17
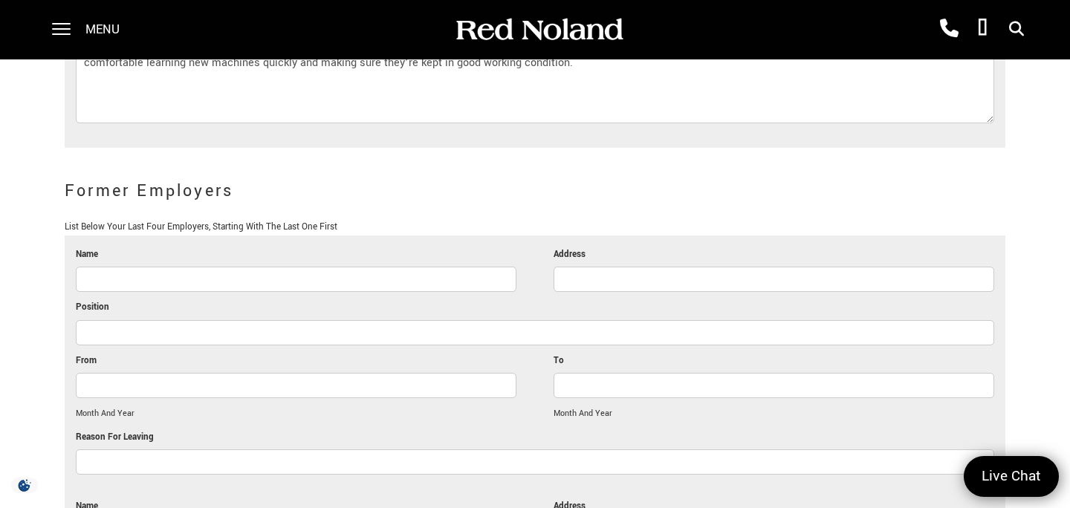
scroll to position [2545, 0]
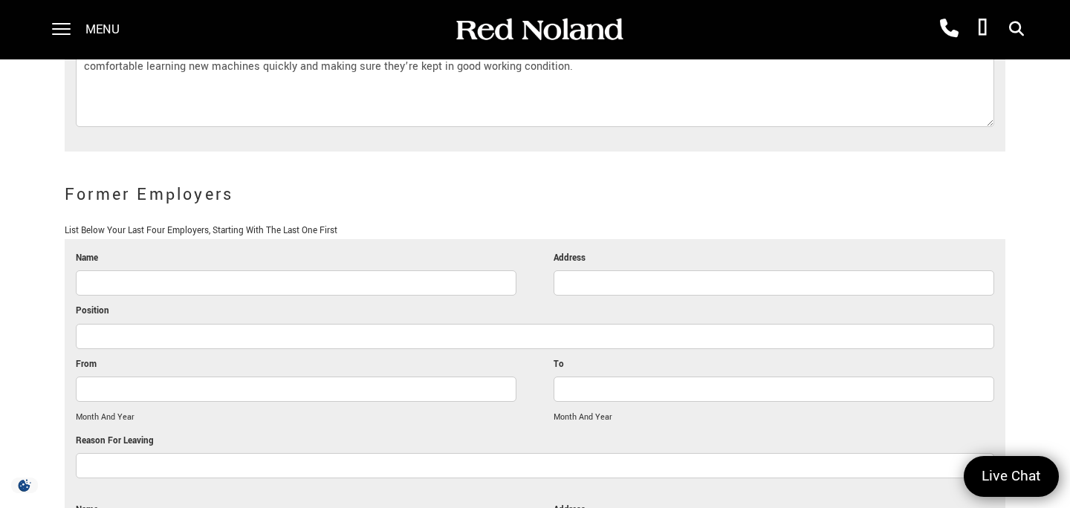
click at [183, 273] on input "Name" at bounding box center [296, 282] width 440 height 25
type input "Performance Horse"
click at [614, 274] on input "Address" at bounding box center [773, 282] width 440 height 25
type input "Private Residence"
click at [127, 332] on input "Position" at bounding box center [535, 336] width 918 height 25
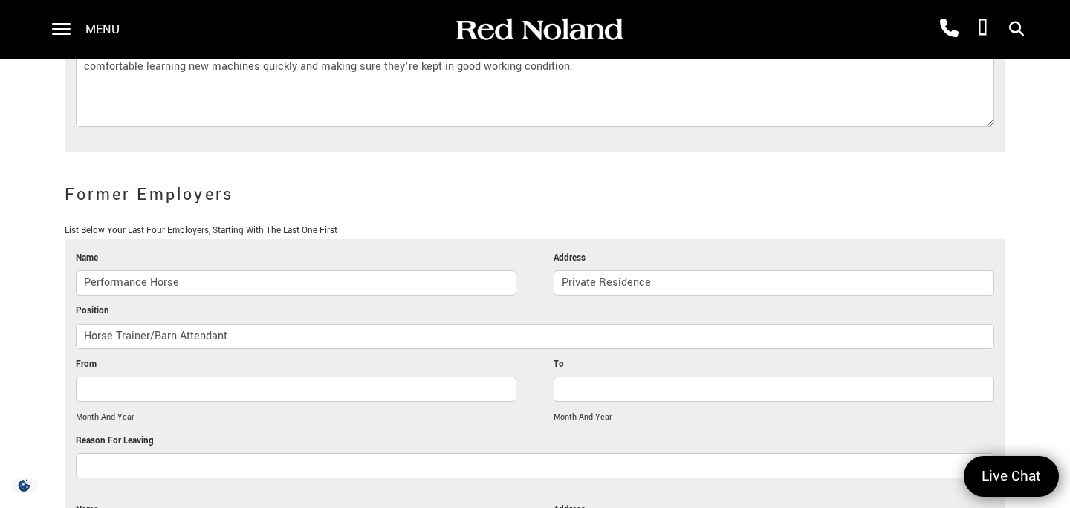
type input "Horse Trainer/Barn Attendant"
click at [166, 385] on input "From" at bounding box center [296, 389] width 440 height 25
type input "February 2023"
click at [575, 378] on input "To" at bounding box center [773, 389] width 440 height 25
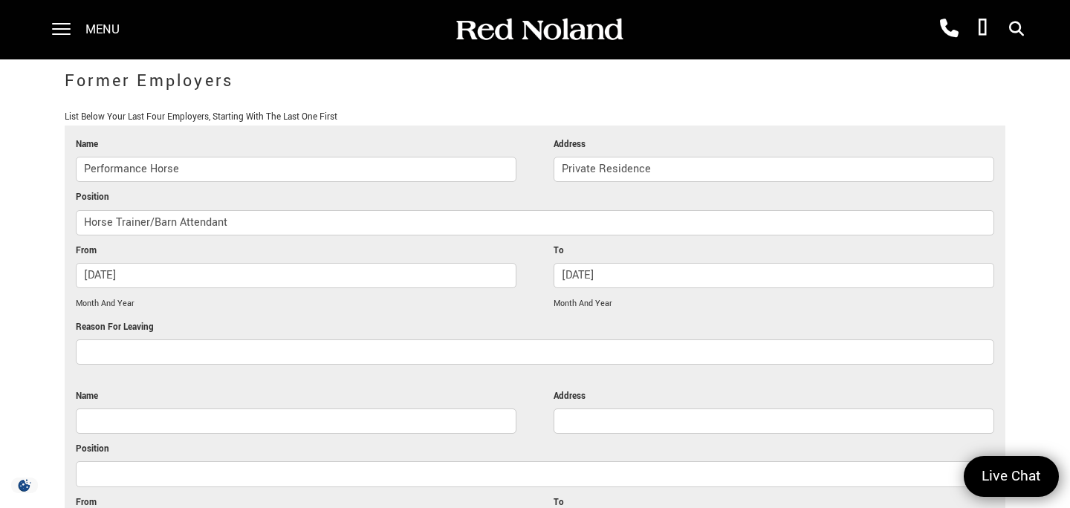
scroll to position [2659, 0]
type input "July 2025"
click at [290, 340] on input "Reason For Leaving" at bounding box center [535, 351] width 918 height 25
type input "R"
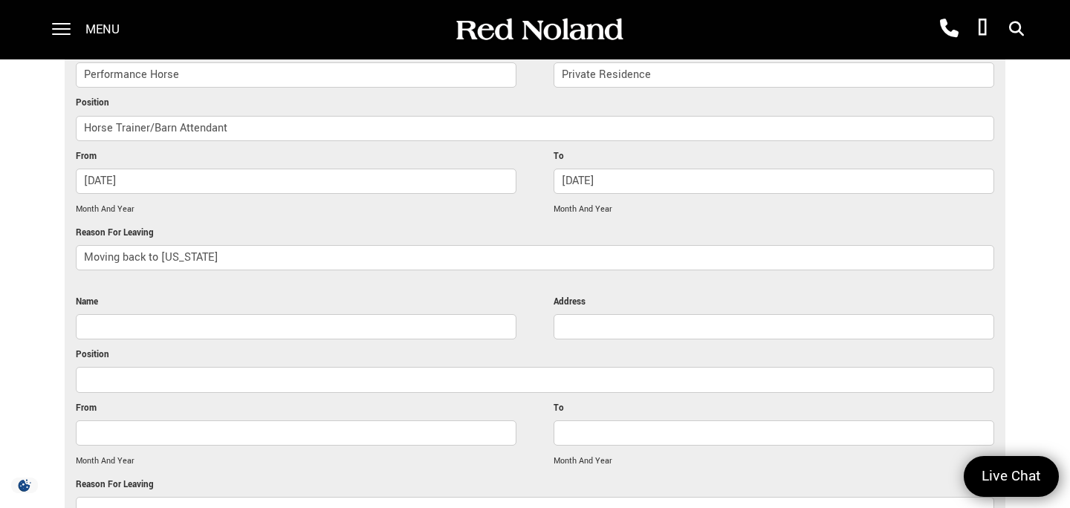
scroll to position [2756, 0]
type input "Moving back to Colorado"
click at [186, 329] on input "Name" at bounding box center [296, 323] width 440 height 25
type input "GoodWill"
click at [594, 324] on input "Address" at bounding box center [773, 323] width 440 height 25
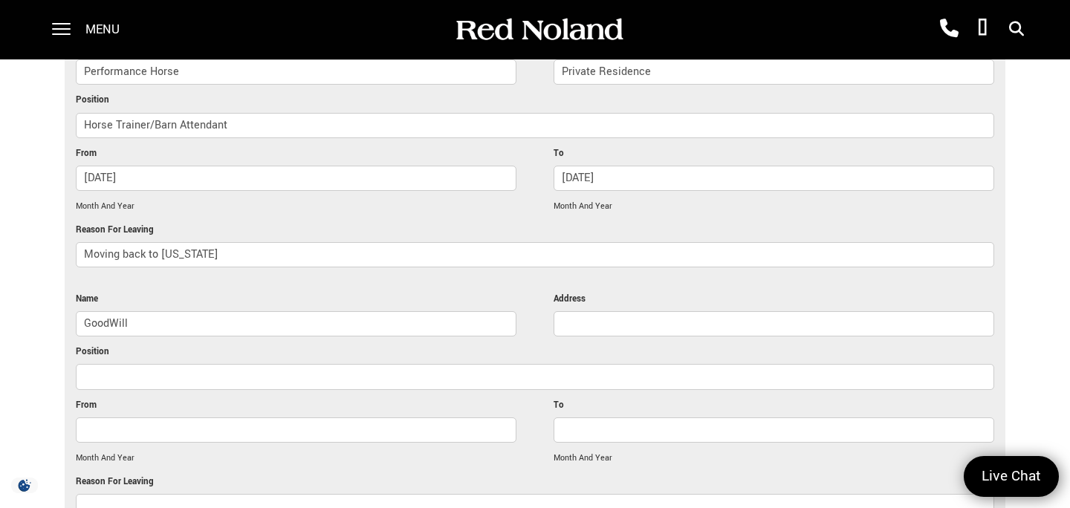
click at [610, 314] on input "Address" at bounding box center [773, 323] width 440 height 25
paste input "20595 N John Wayne Pkwy Ste 300, Maricopa, AZ 85139"
type input "20595 N John Wayne Pkwy Ste 300, Maricopa, AZ 85139"
click at [282, 380] on input "Position" at bounding box center [535, 376] width 918 height 25
type input "Donation Attendant"
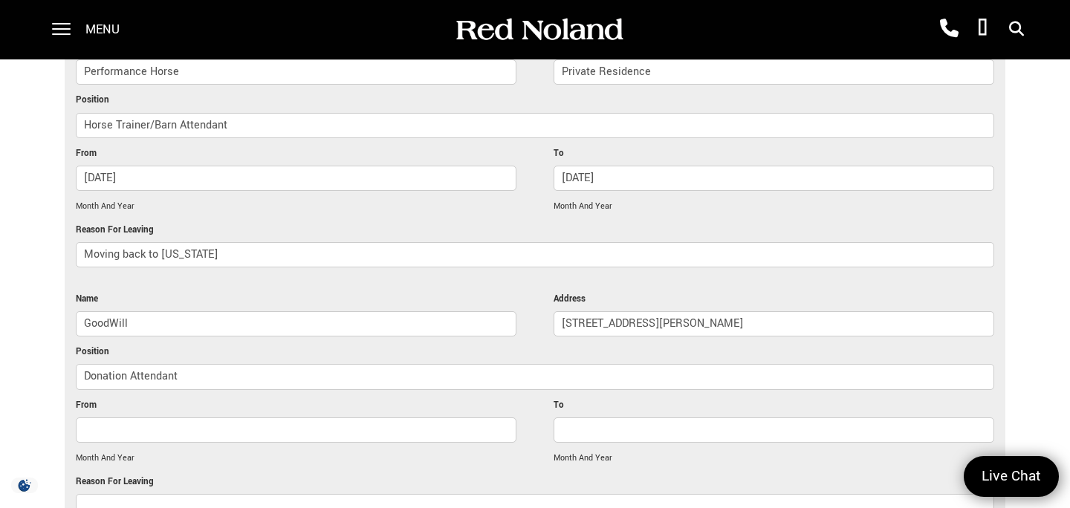
click at [190, 429] on input "From" at bounding box center [296, 429] width 440 height 25
type input "November 2022"
click at [625, 421] on input "To" at bounding box center [773, 429] width 440 height 25
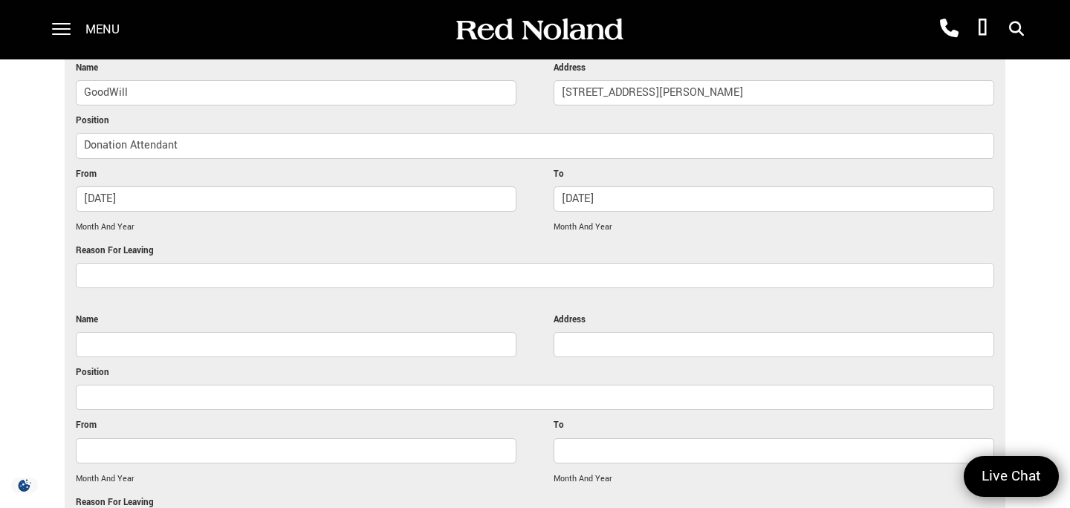
scroll to position [3115, 0]
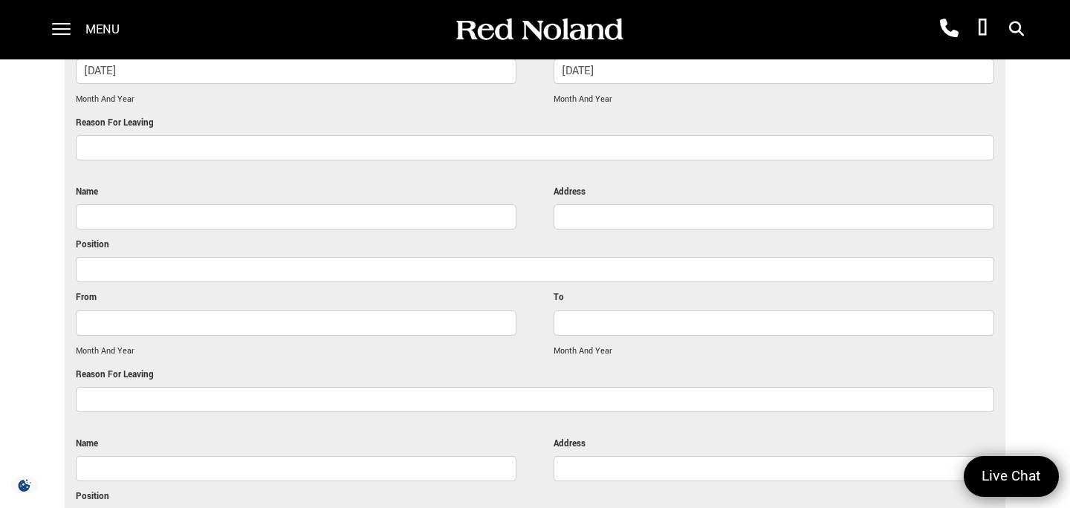
type input "January 2023"
click at [327, 143] on input "Reason For Leaving" at bounding box center [535, 147] width 918 height 25
type input "J"
type input "T"
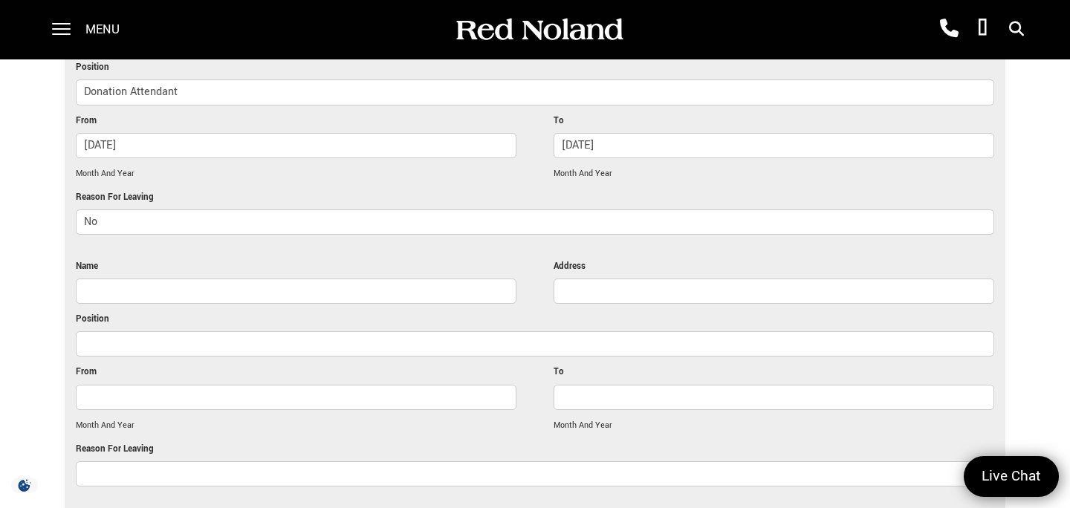
scroll to position [3040, 0]
type input "N"
type input "Temporary Job Till I found something else"
click at [192, 301] on input "Name" at bounding box center [296, 291] width 440 height 25
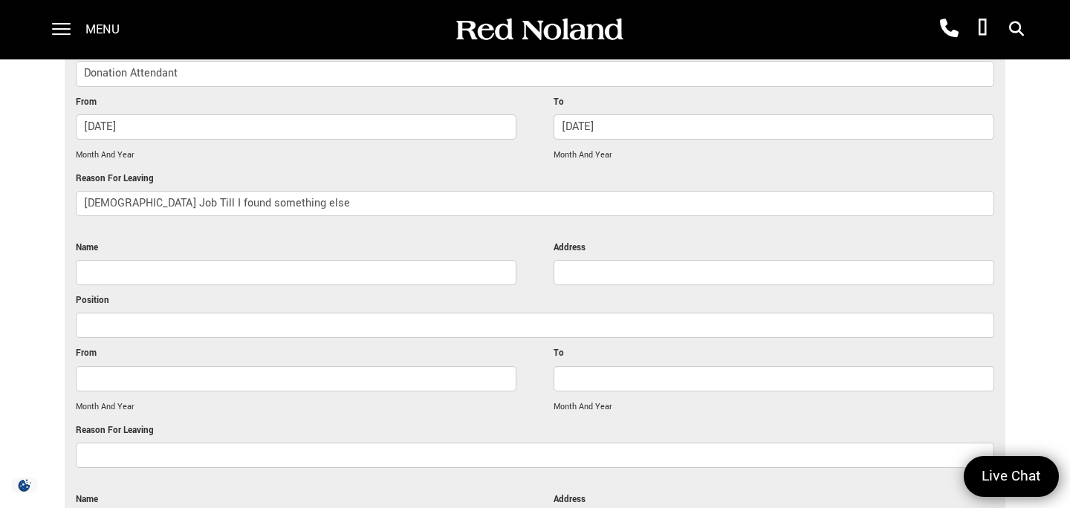
scroll to position [3090, 0]
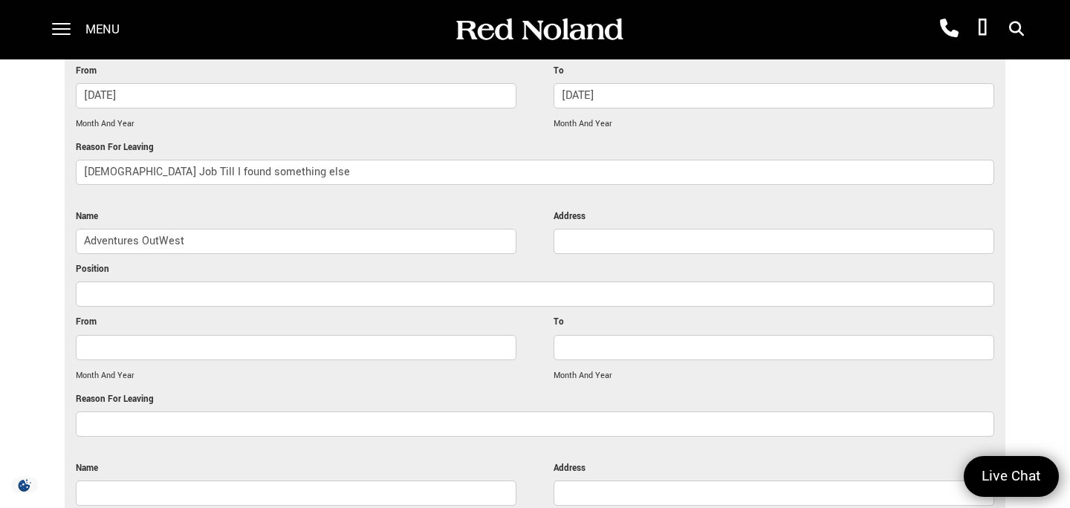
type input "Adventures OutWest"
click at [559, 251] on div at bounding box center [773, 245] width 440 height 33
click at [565, 248] on input "Address" at bounding box center [773, 241] width 440 height 25
paste input "925 S 8th St, Colorado Springs, CO 80905"
type input "925 S 8th St, Colorado Springs, CO 80905"
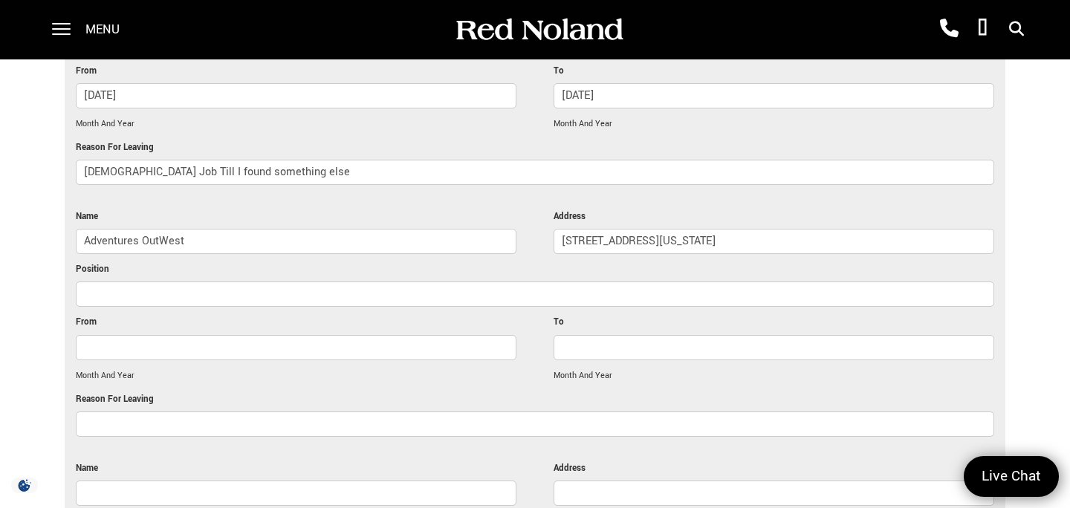
click at [215, 288] on input "Position" at bounding box center [535, 294] width 918 height 25
type input "Assistant Manager"
click at [108, 335] on input "From" at bounding box center [296, 347] width 440 height 25
type input "December 2020"
click at [570, 346] on input "To" at bounding box center [773, 347] width 440 height 25
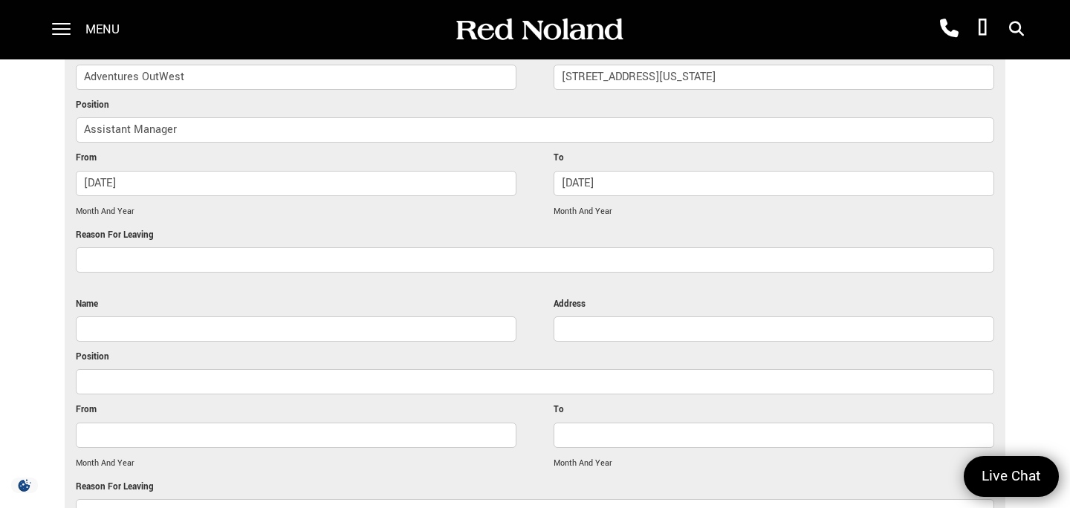
scroll to position [3264, 0]
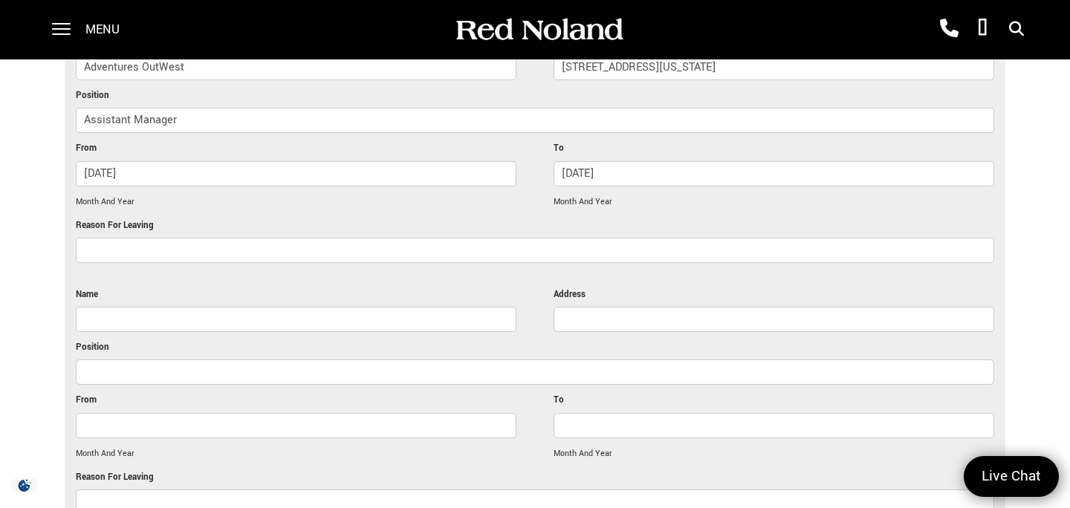
type input "August 2022"
click at [277, 258] on input "Reason For Leaving" at bounding box center [535, 250] width 918 height 25
type input "Moving to Arizona"
click at [186, 335] on div at bounding box center [296, 323] width 440 height 33
click at [181, 334] on div at bounding box center [296, 323] width 440 height 33
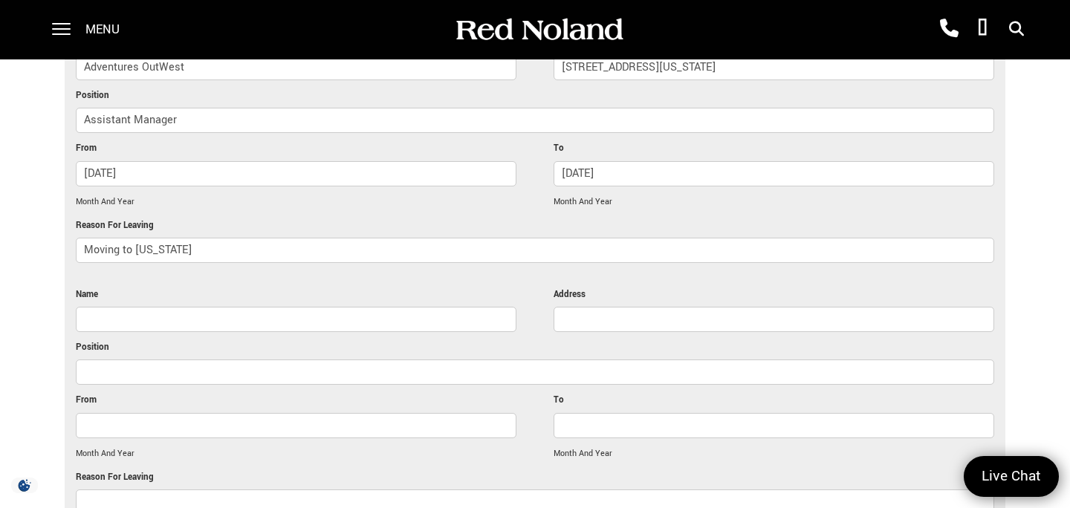
click at [179, 326] on input "Name" at bounding box center [296, 319] width 440 height 25
type input "Cave of the Winds"
click at [565, 319] on input "Address" at bounding box center [773, 319] width 440 height 25
paste input "100 Cave of the Winds Rd, Manitou Springs, CO 80829"
type input "100 Cave of the Winds Rd, Manitou Springs, CO 80829"
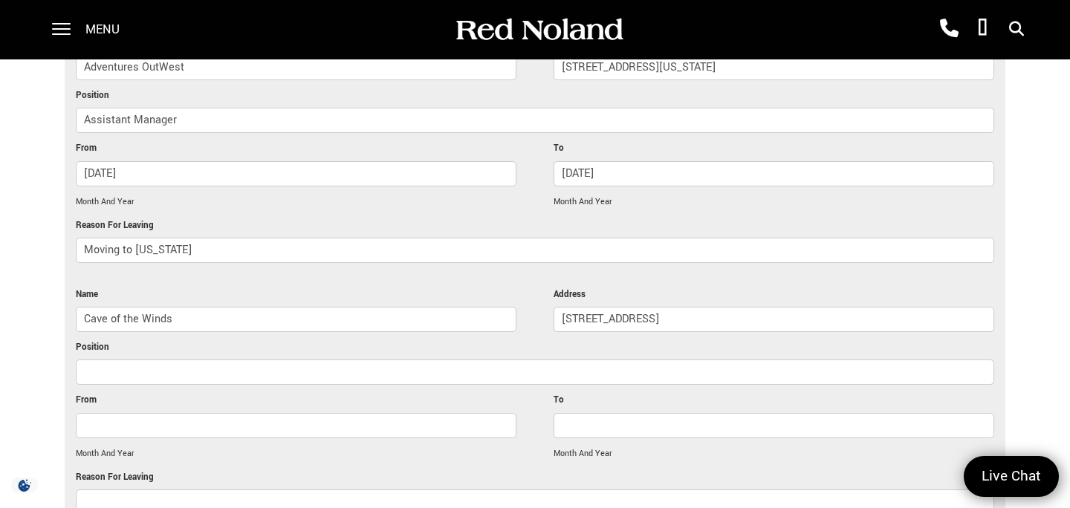
click at [266, 371] on input "Position" at bounding box center [535, 372] width 918 height 25
type input "Lead Guide"
click at [194, 432] on input "From" at bounding box center [296, 425] width 440 height 25
type input "February 2019"
click at [583, 426] on input "To" at bounding box center [773, 425] width 440 height 25
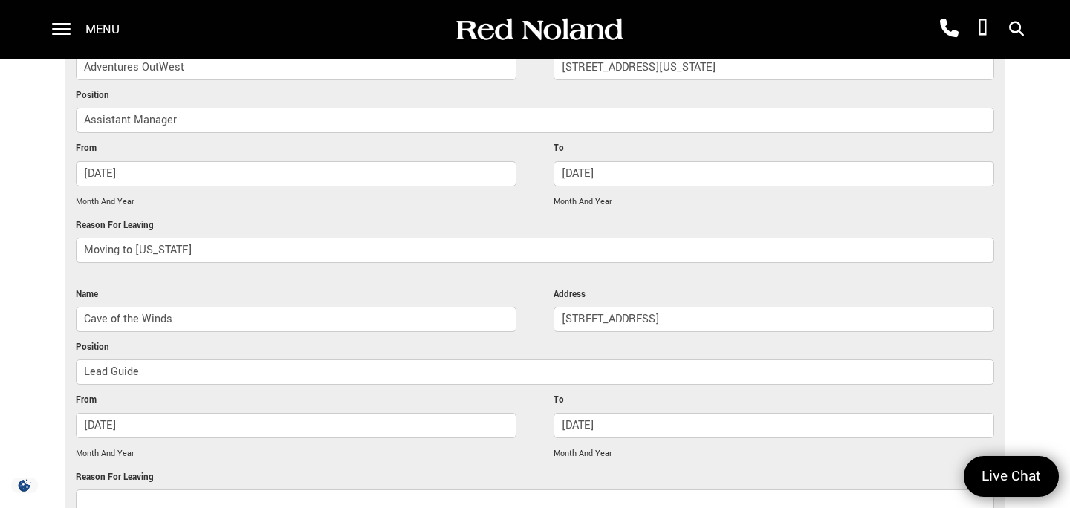
type input "November 2020"
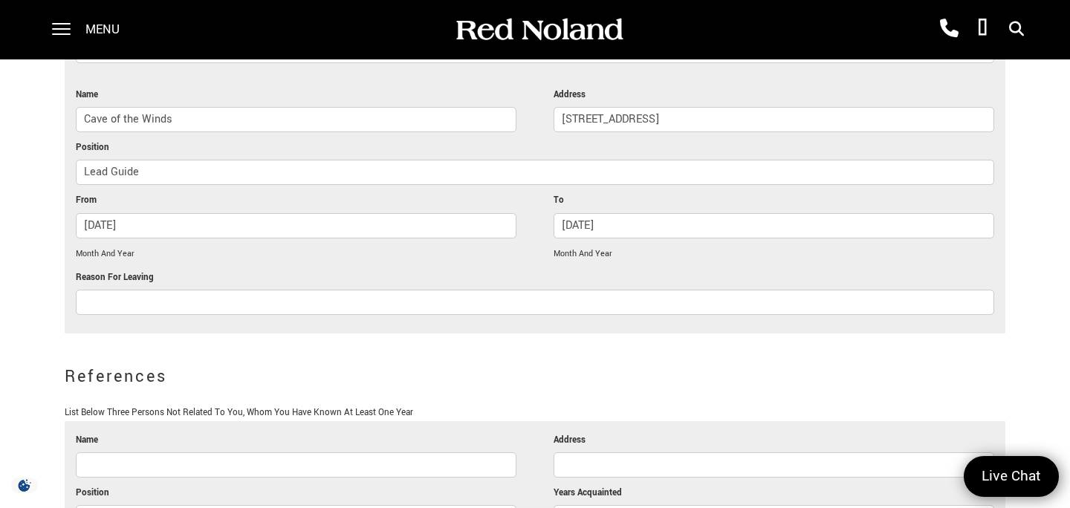
scroll to position [3485, 0]
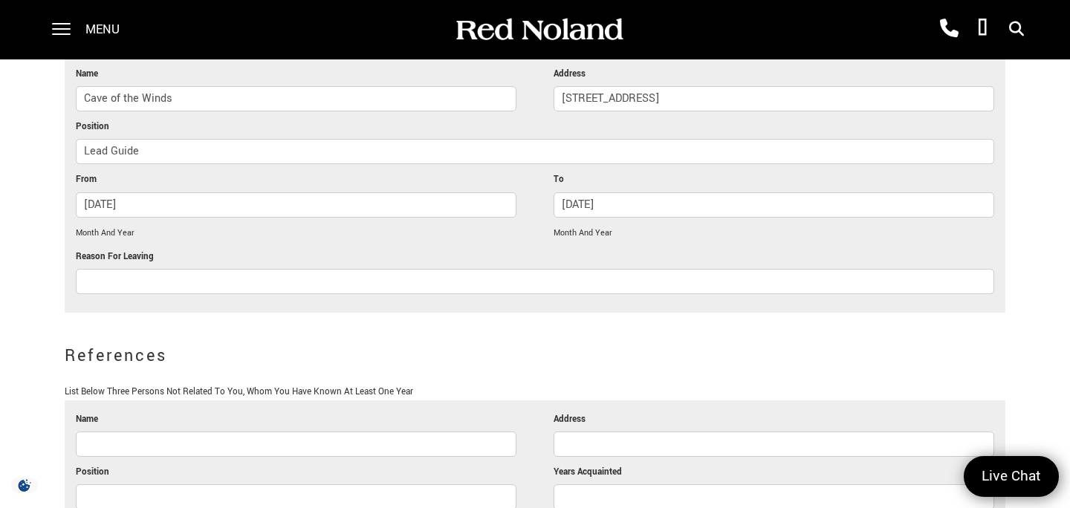
click at [245, 284] on input "Reason For Leaving" at bounding box center [535, 281] width 918 height 25
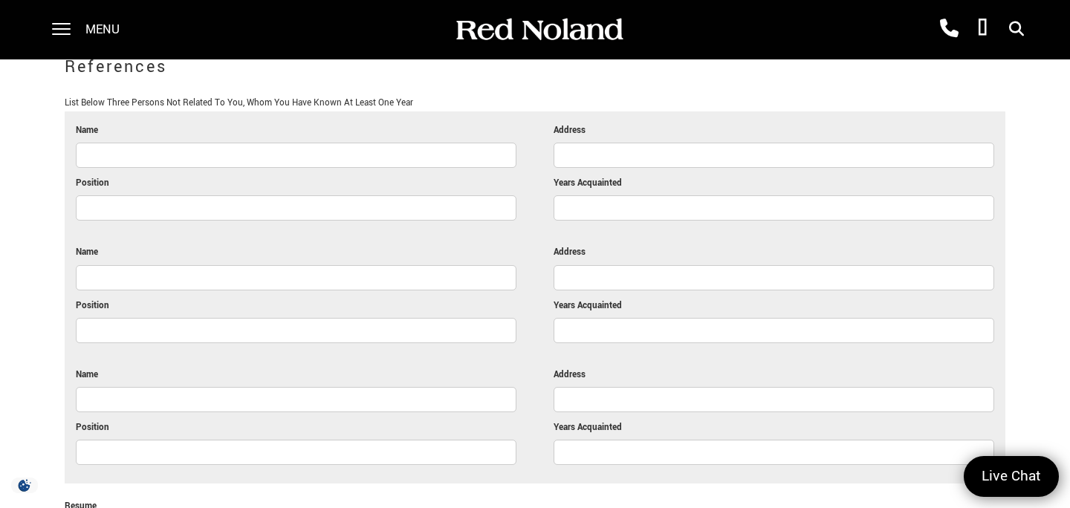
scroll to position [3779, 0]
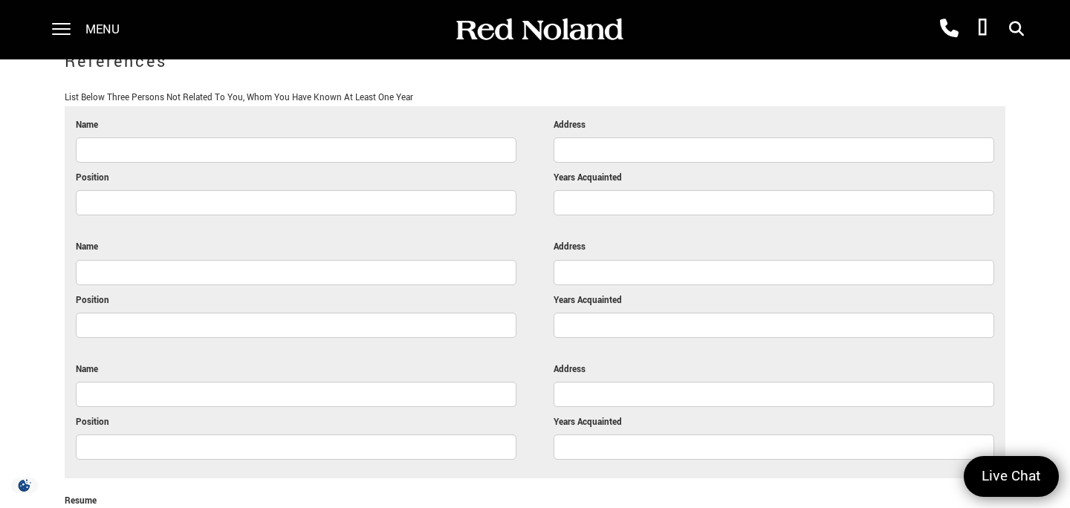
type input "Cut backs"
click at [143, 137] on input "Name" at bounding box center [296, 149] width 440 height 25
type input "George Benore"
click at [584, 138] on input "Address" at bounding box center [773, 149] width 440 height 25
click at [201, 192] on input "Position" at bounding box center [296, 202] width 440 height 25
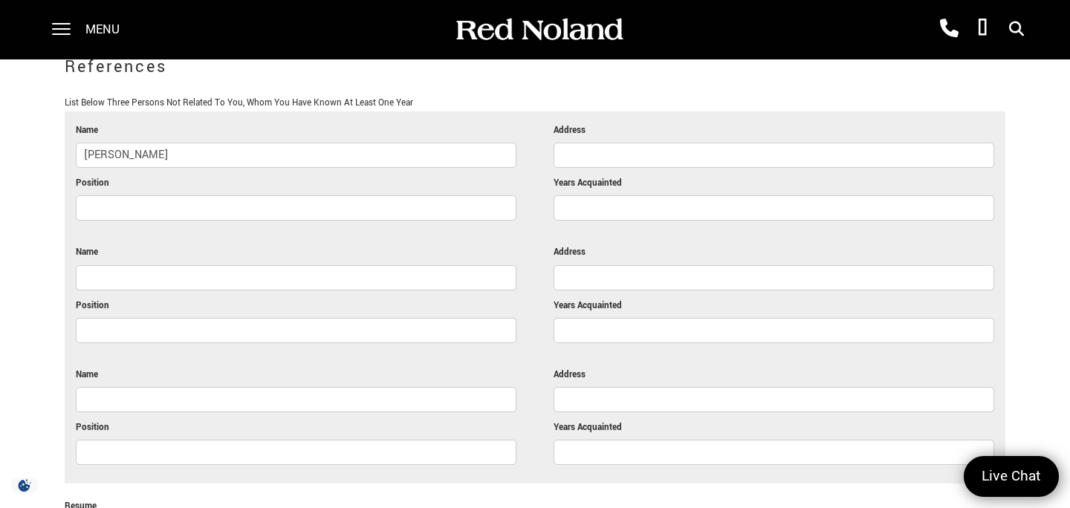
scroll to position [3768, 0]
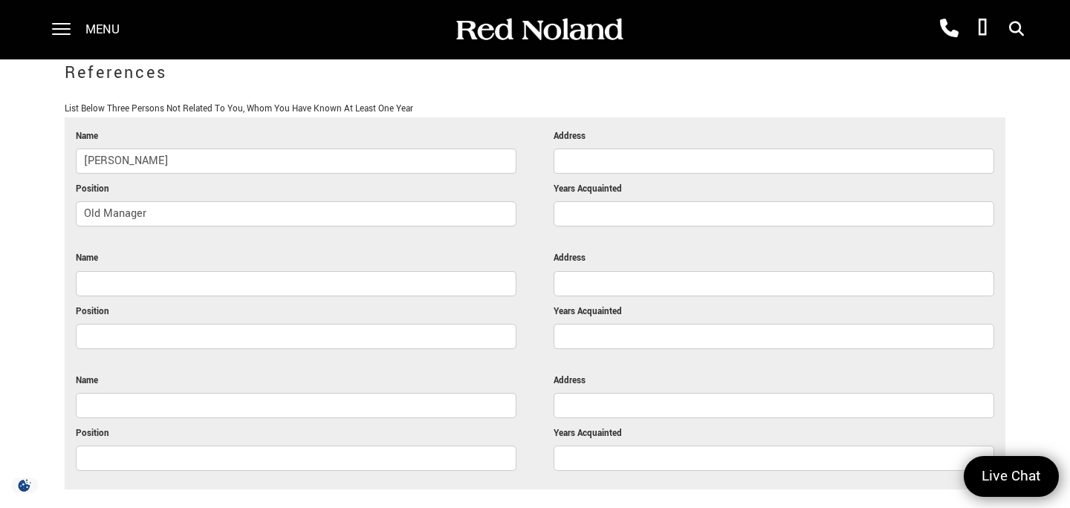
type input "Old Manager"
click at [565, 209] on input "Years Acquainted" at bounding box center [773, 213] width 440 height 25
type input "6"
type input "4-5"
click at [605, 155] on input "Address" at bounding box center [773, 161] width 440 height 25
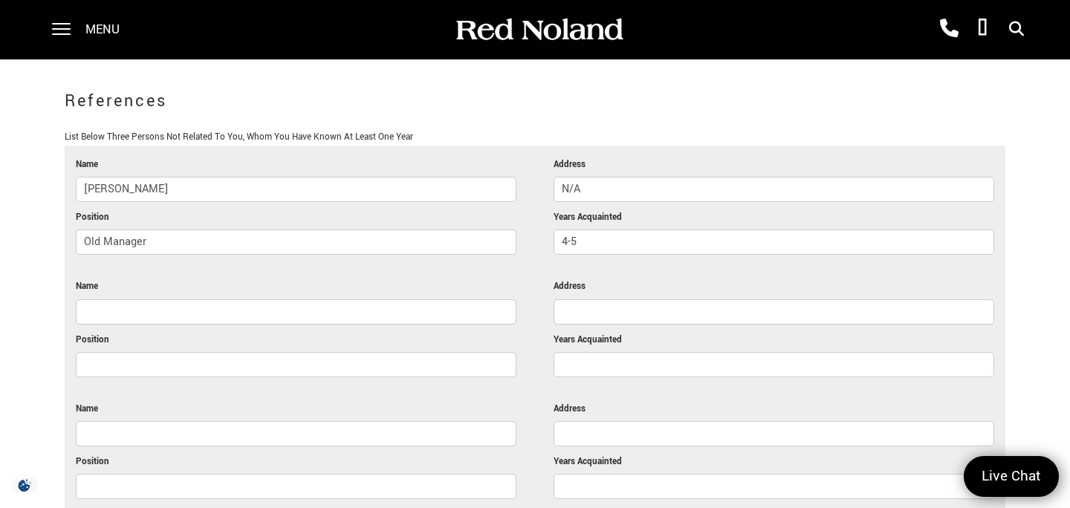
scroll to position [3740, 0]
type input "N"
type input "(916)813-1660"
click at [287, 316] on input "Name" at bounding box center [296, 311] width 440 height 25
type input "Hannah Beacham"
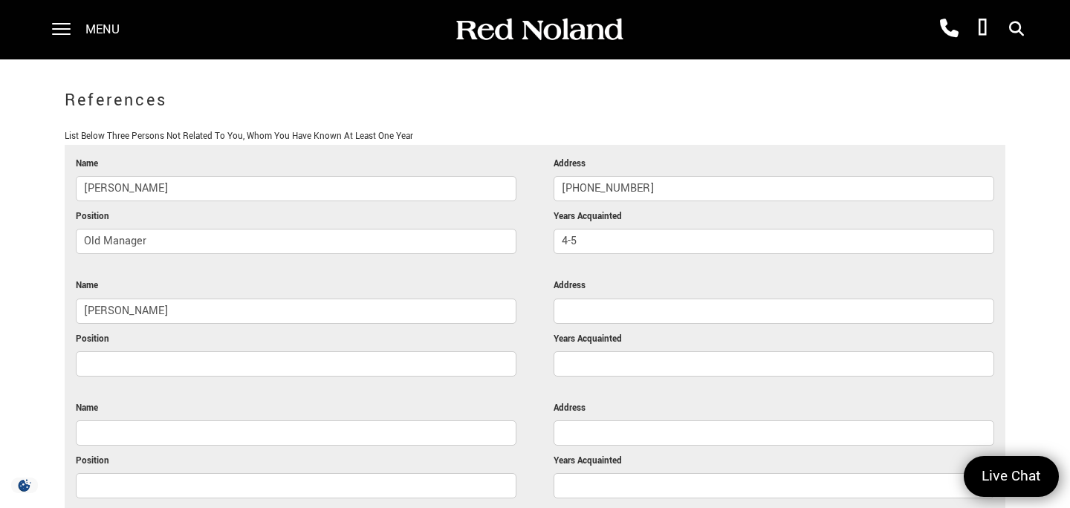
click at [609, 301] on input "Address" at bounding box center [773, 311] width 440 height 25
type input "(719)822-7498"
click at [292, 360] on input "Position" at bounding box center [296, 363] width 440 height 25
type input "C"
click at [561, 363] on input "Years Acquainted" at bounding box center [773, 363] width 440 height 25
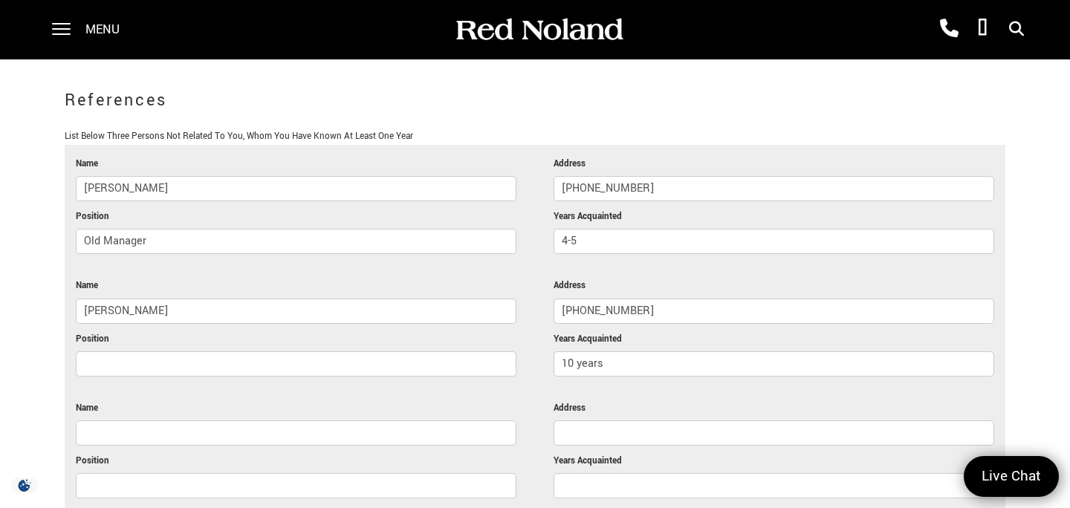
type input "10 years"
click at [345, 384] on li at bounding box center [535, 392] width 918 height 16
click at [301, 351] on input "Position" at bounding box center [296, 363] width 440 height 25
type input "Old coworker / Friend"
click at [224, 425] on input "Name" at bounding box center [296, 432] width 440 height 25
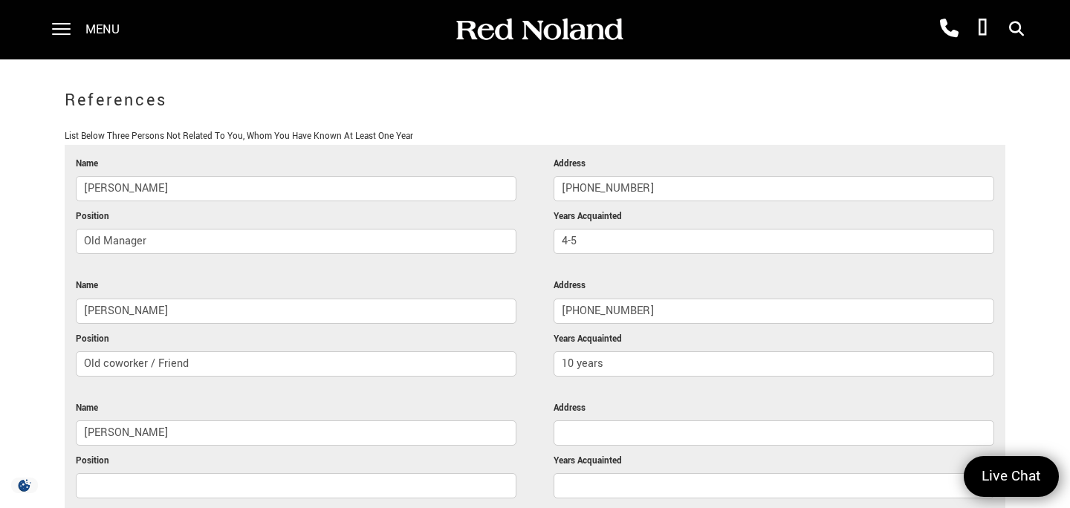
type input "Teresa W"
click at [588, 429] on input "Address" at bounding box center [773, 432] width 440 height 25
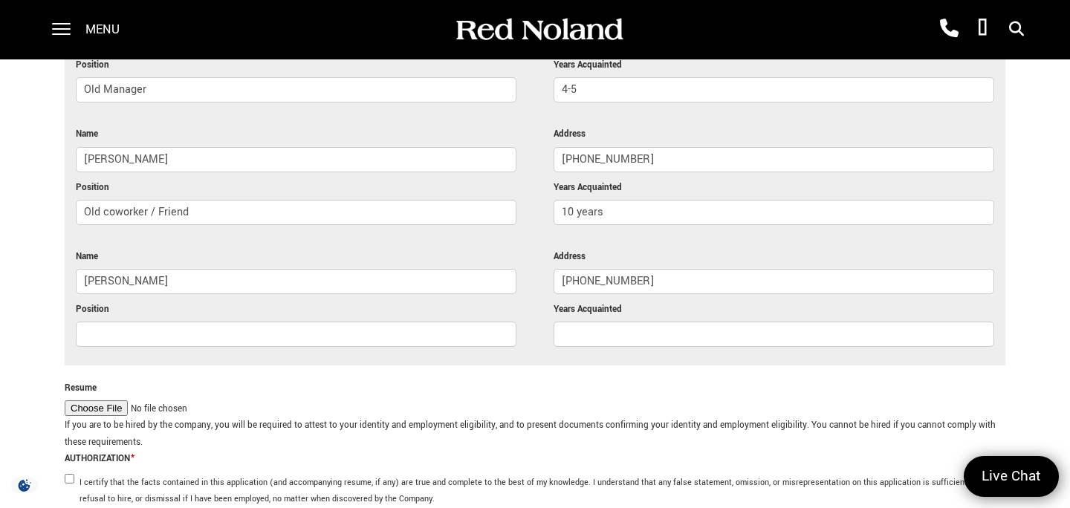
scroll to position [3901, 0]
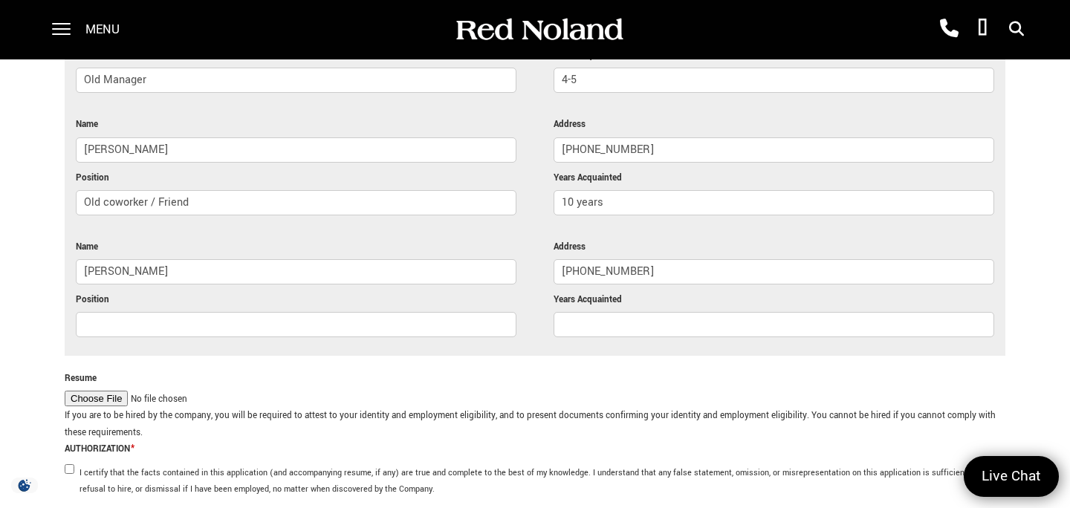
type input "(801)866-4103"
click at [573, 318] on input "Years Acquainted" at bounding box center [773, 324] width 440 height 25
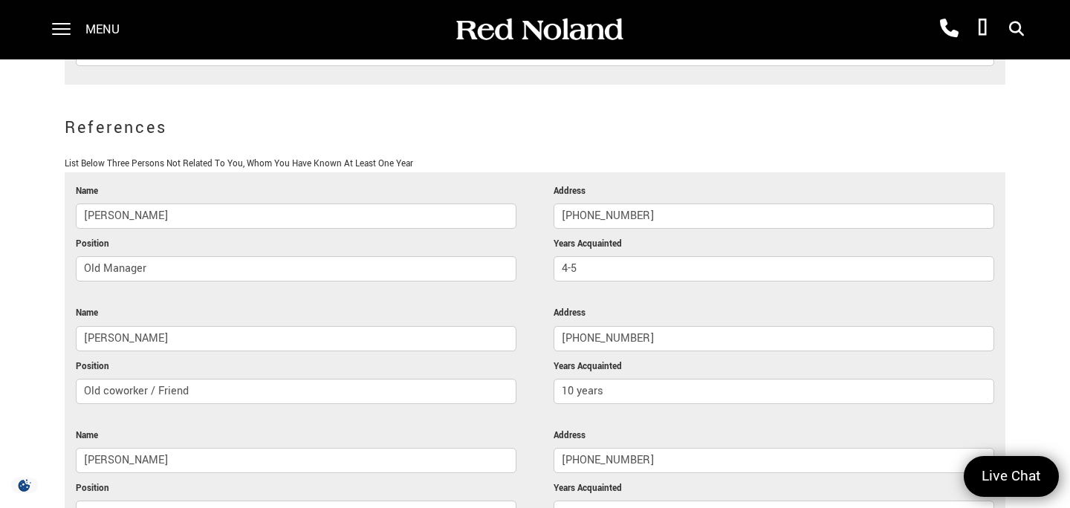
scroll to position [3711, 0]
type input "10"
click at [613, 397] on input "10 years" at bounding box center [773, 392] width 440 height 25
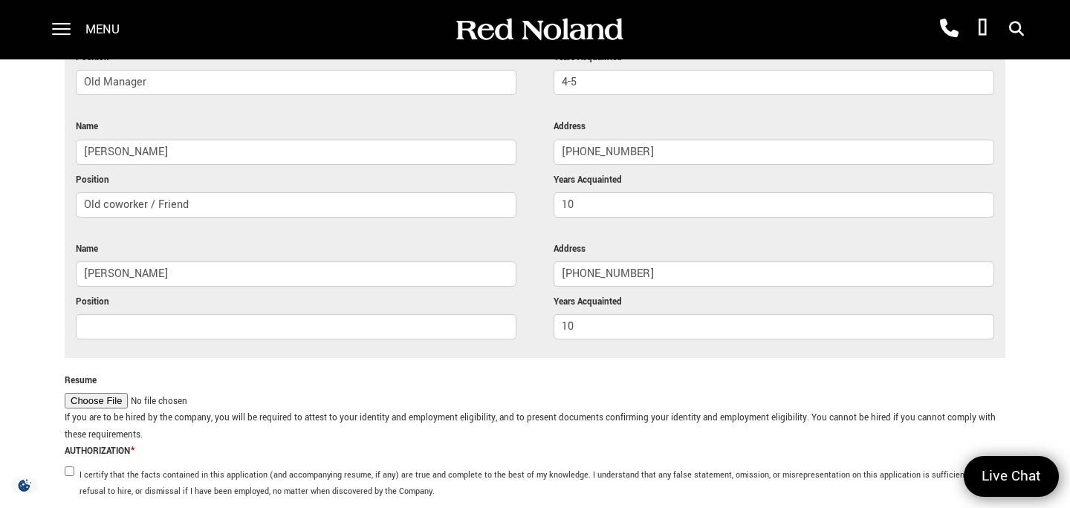
scroll to position [3906, 0]
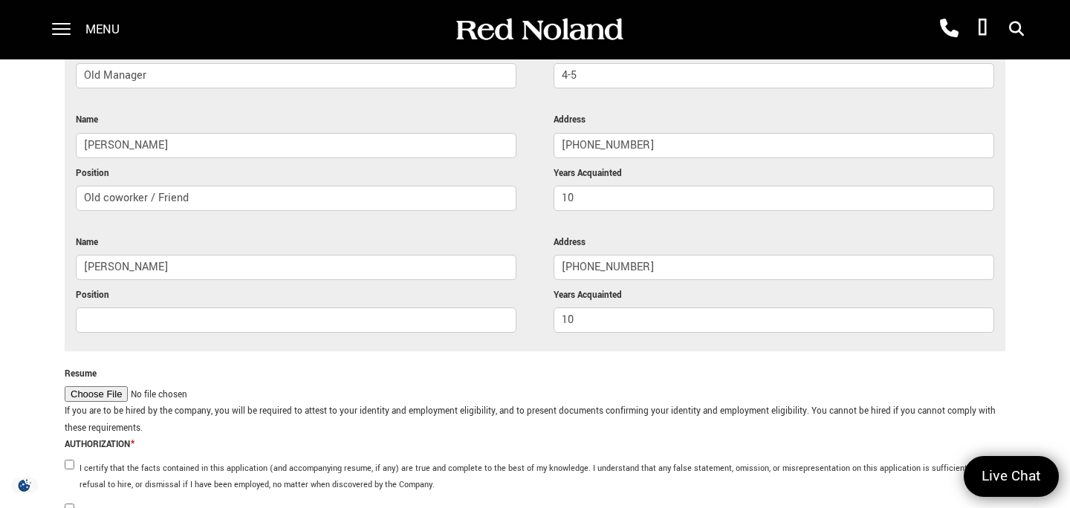
type input "10"
click at [407, 316] on input "Position" at bounding box center [296, 320] width 440 height 25
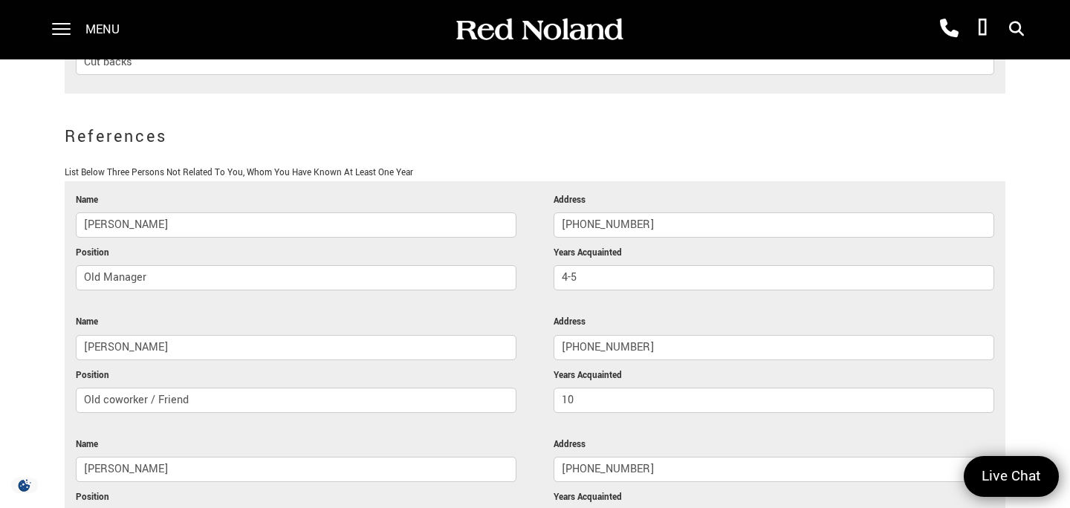
scroll to position [3706, 0]
type input "Friend"
click at [592, 221] on input "(916)813-1660" at bounding box center [773, 222] width 440 height 25
click at [591, 216] on input "(916)813-1660" at bounding box center [773, 222] width 440 height 25
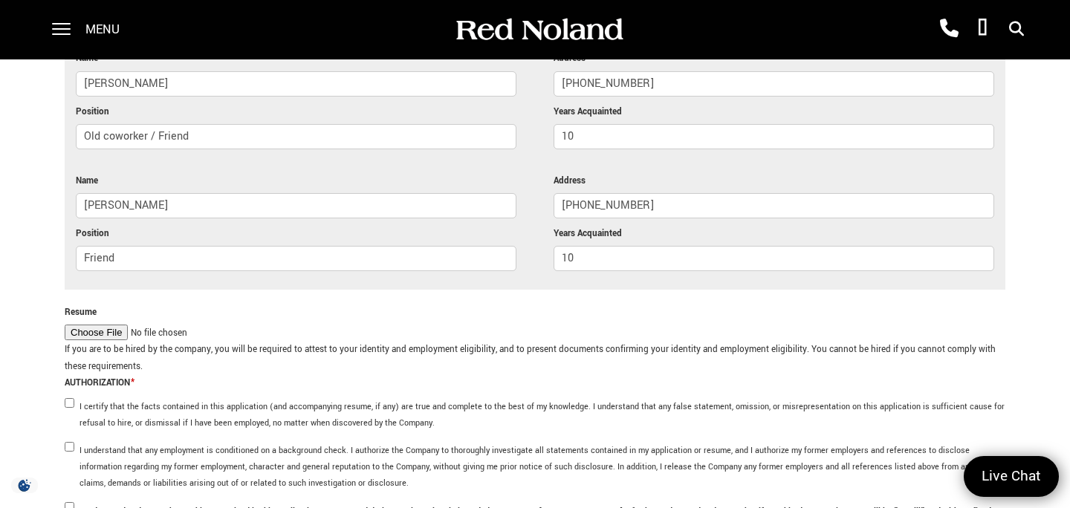
scroll to position [3980, 0]
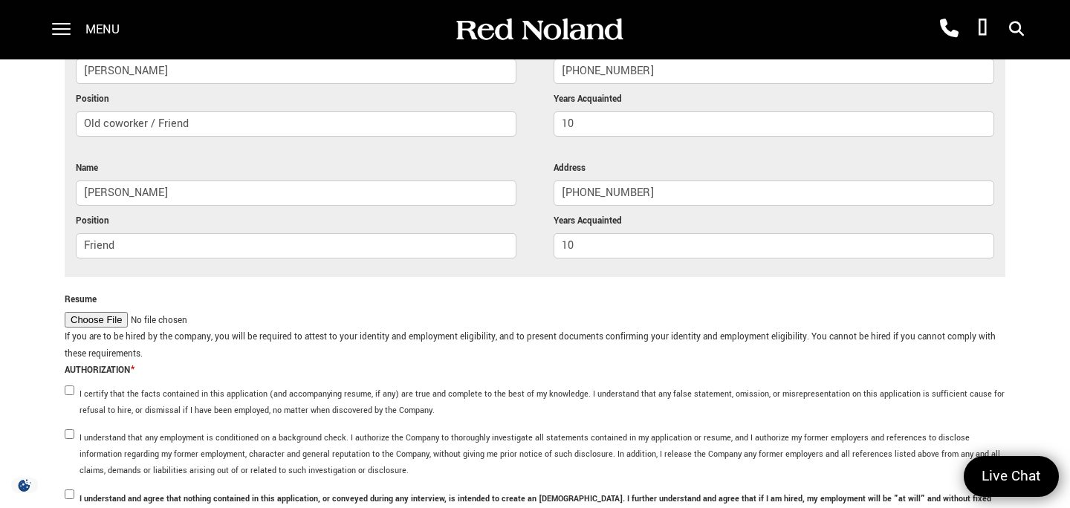
type input "(916) 813-1660"
click at [107, 313] on input "Resume" at bounding box center [153, 320] width 177 height 17
click at [111, 313] on input "Resume" at bounding box center [153, 320] width 177 height 17
type input "C:\fakepath\Resume.pdf"
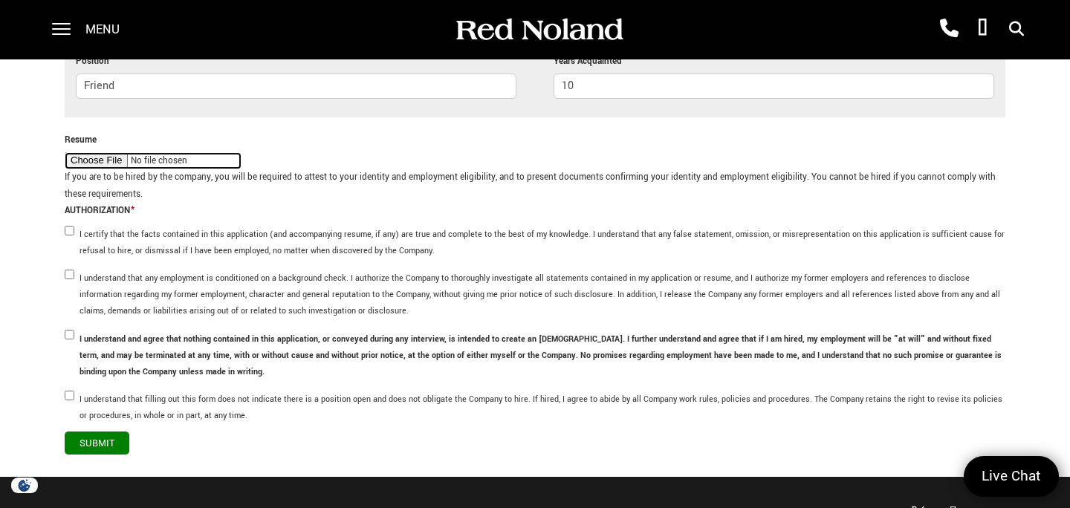
scroll to position [4146, 0]
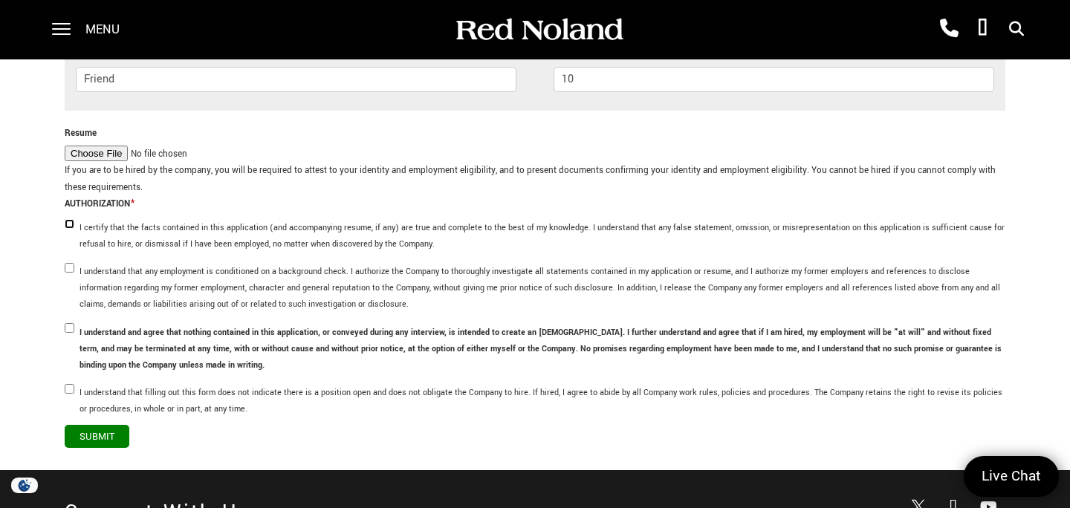
click at [69, 219] on input "I certify that the facts contained in this application (and accompanying resume…" at bounding box center [70, 224] width 10 height 10
checkbox input "true"
click at [69, 271] on li "I understand that any employment is conditioned on a background check. I author…" at bounding box center [535, 287] width 940 height 47
click at [69, 265] on input "I understand that any employment is conditioned on a background check. I author…" at bounding box center [70, 268] width 10 height 10
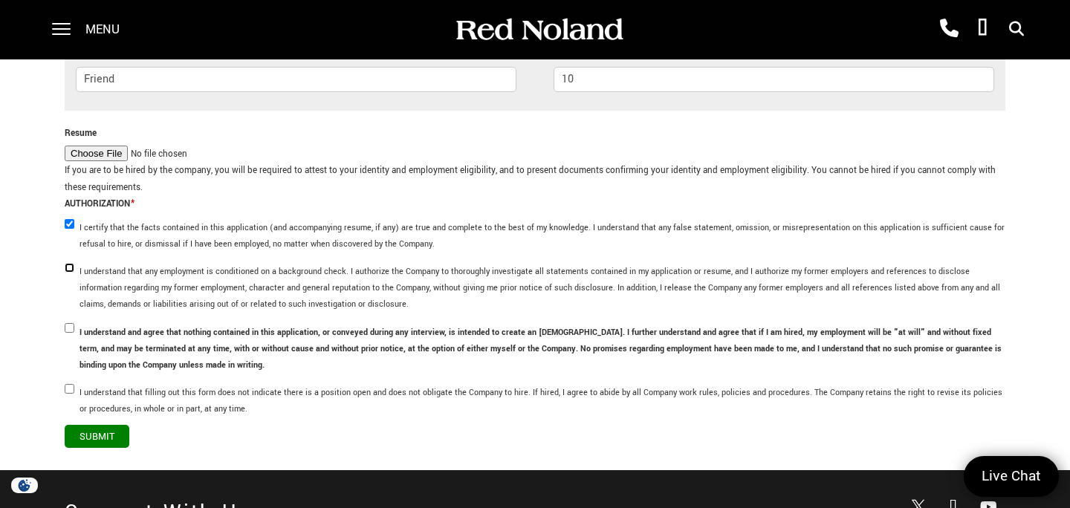
checkbox input "true"
click at [71, 326] on input "I understand and agree that nothing contained in this application, or conveyed …" at bounding box center [70, 328] width 10 height 10
checkbox input "true"
click at [68, 384] on input "I understand that filling out this form does not indicate there is a position o…" at bounding box center [70, 389] width 10 height 10
checkbox input "true"
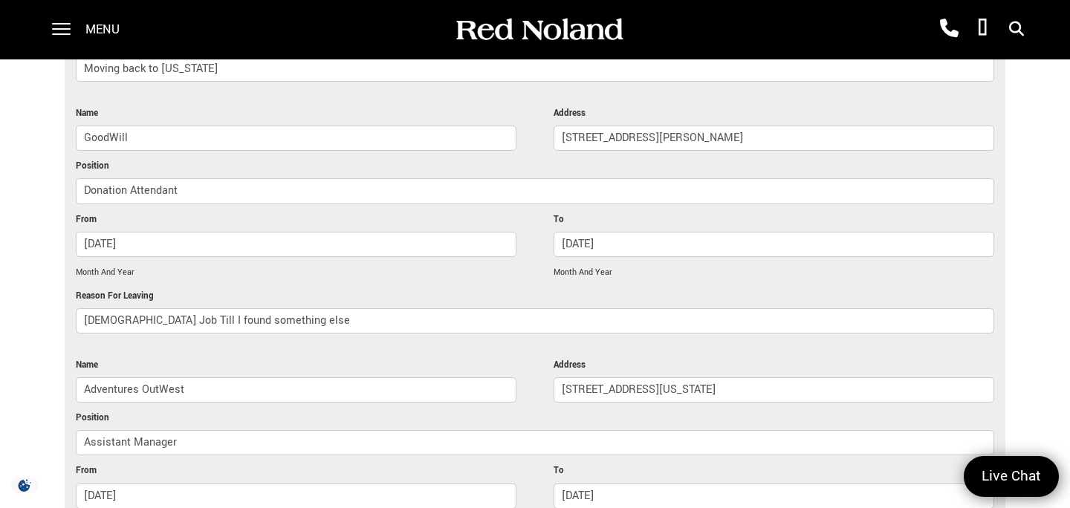
scroll to position [2967, 0]
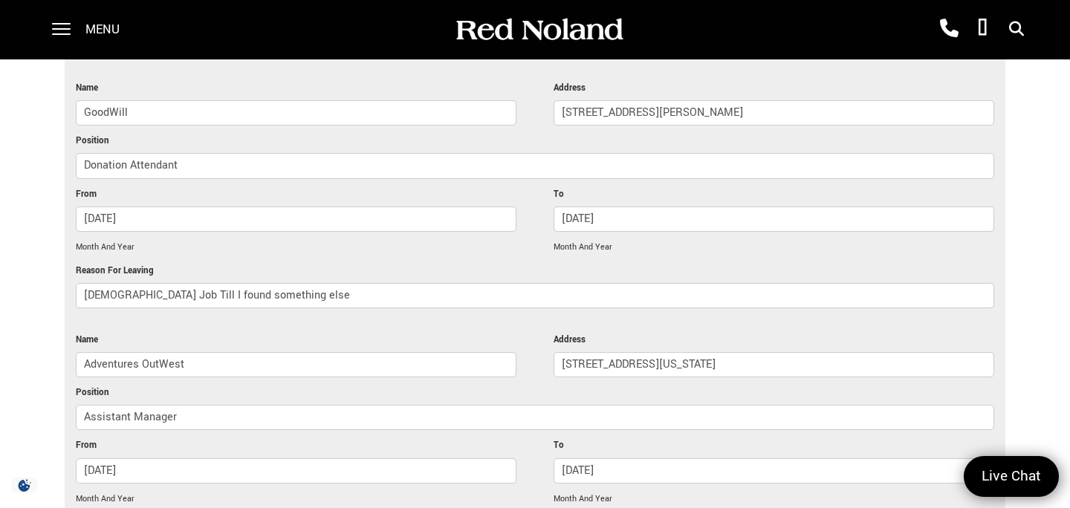
drag, startPoint x: 317, startPoint y: 293, endPoint x: 53, endPoint y: 290, distance: 264.5
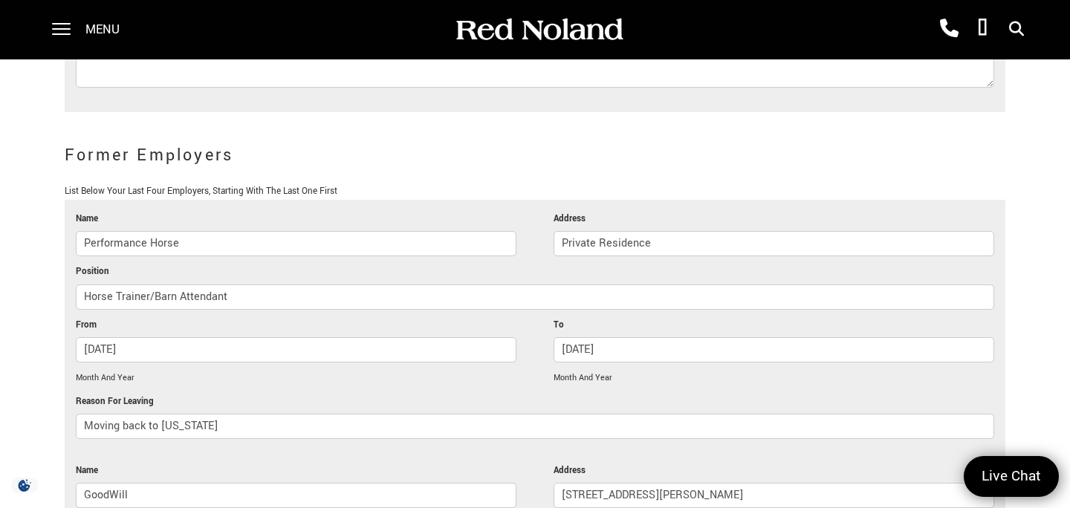
scroll to position [2580, 0]
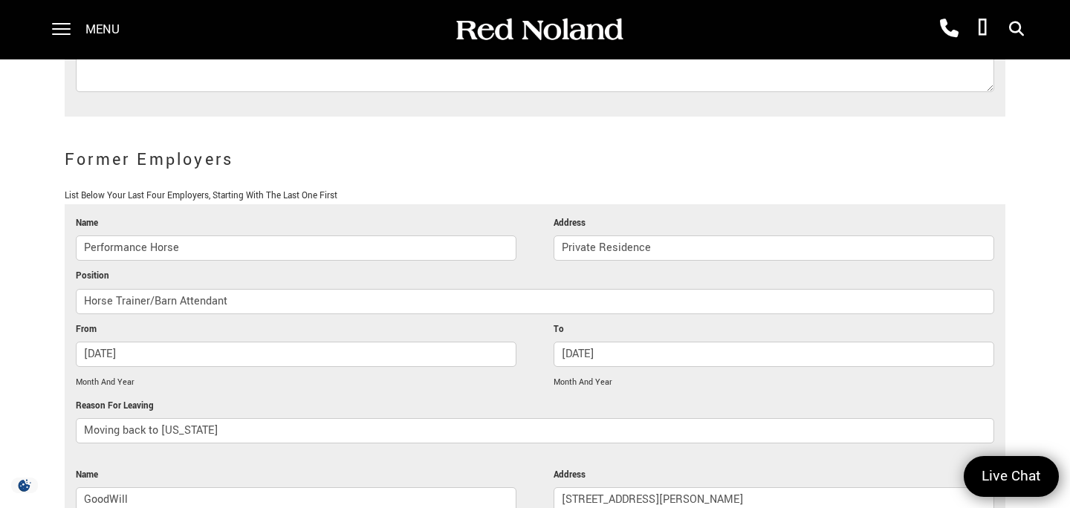
type input "School/Found a new job"
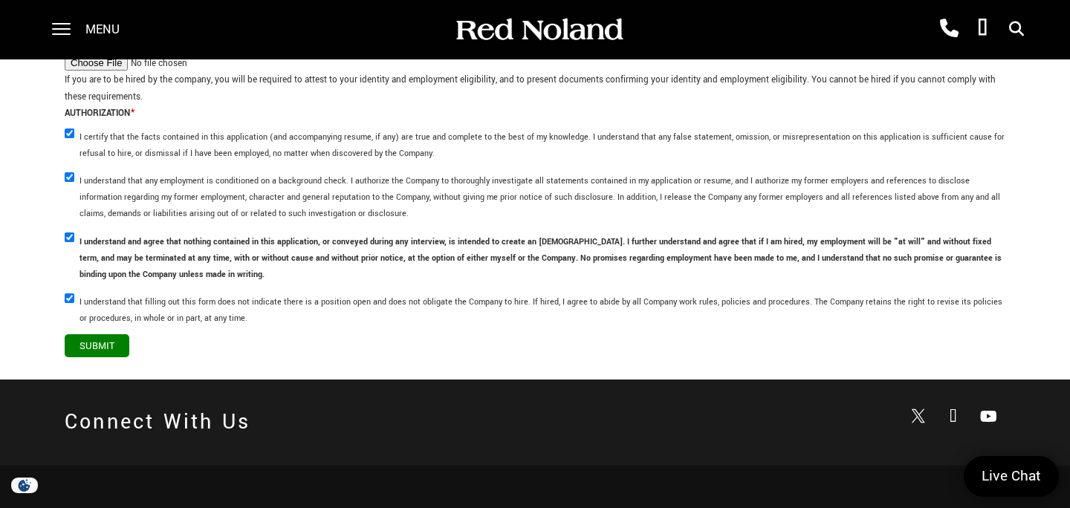
scroll to position [4195, 0]
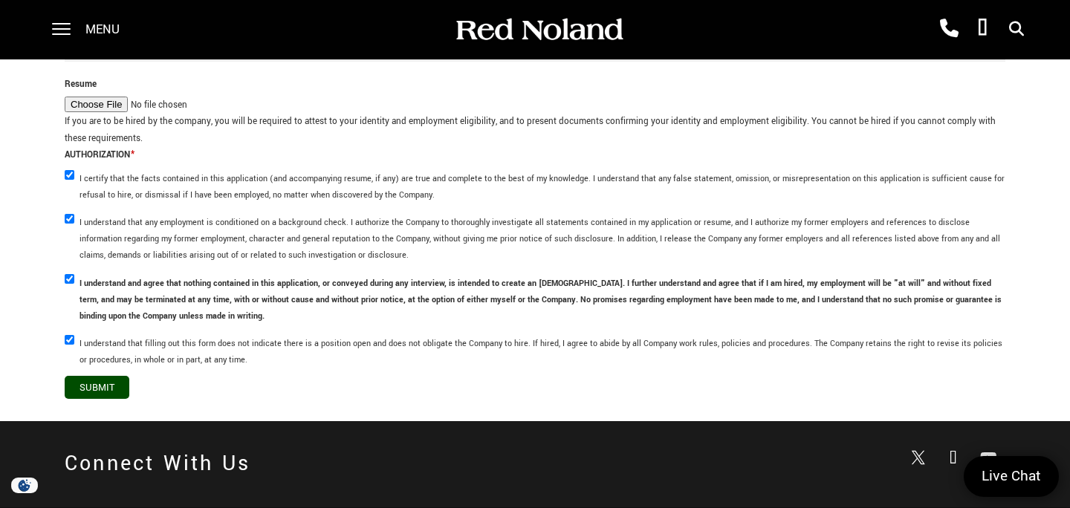
click at [107, 390] on input "Submit" at bounding box center [97, 387] width 65 height 23
